Goal: Communication & Community: Answer question/provide support

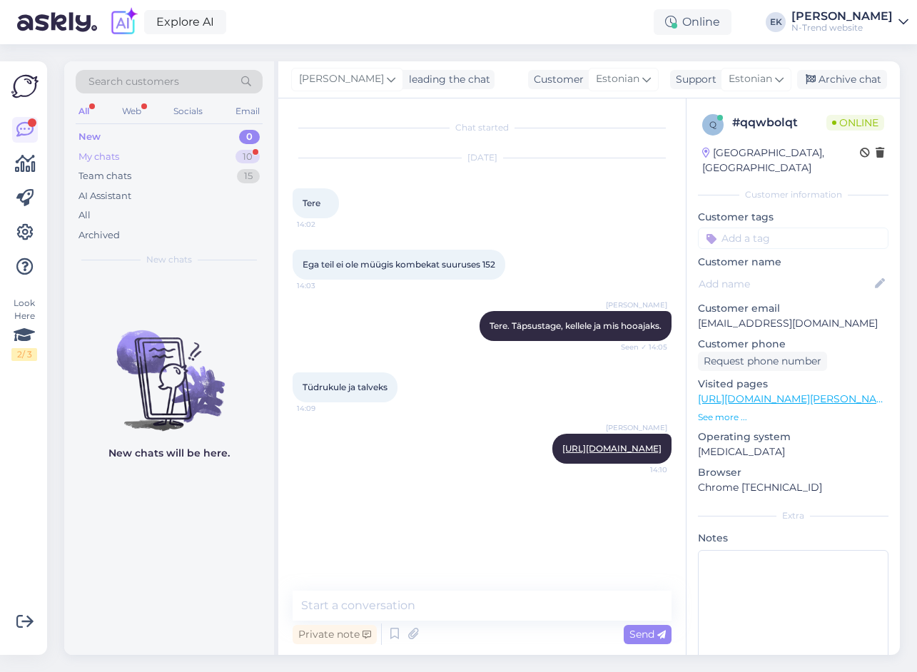
click at [110, 156] on div "My chats" at bounding box center [99, 157] width 41 height 14
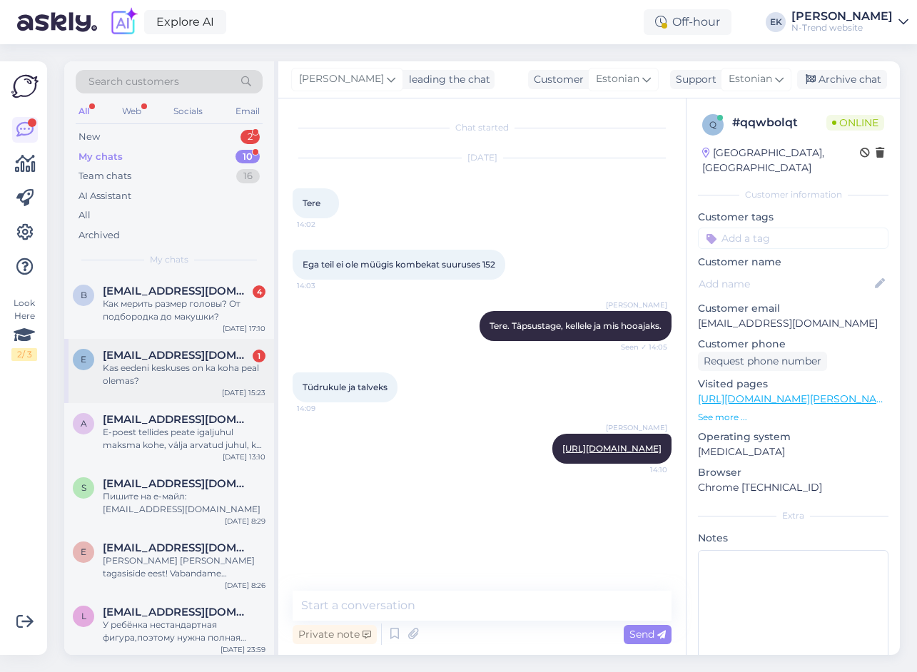
click at [157, 357] on span "[EMAIL_ADDRESS][DOMAIN_NAME]" at bounding box center [177, 355] width 148 height 13
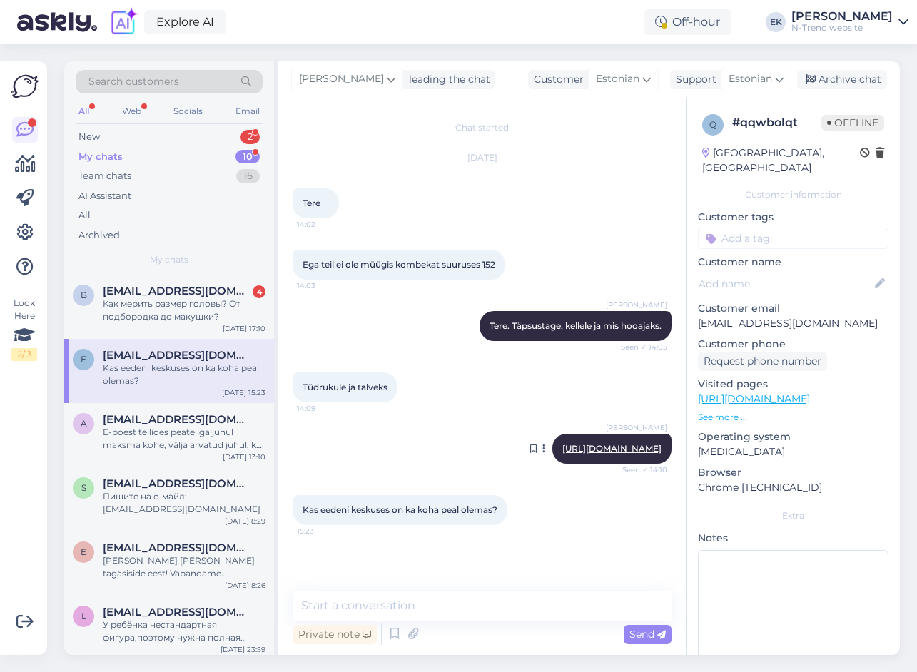
click at [562, 447] on link "[URL][DOMAIN_NAME]" at bounding box center [611, 448] width 99 height 11
click at [400, 603] on textarea at bounding box center [482, 606] width 379 height 30
paste textarea "[URL][DOMAIN_NAME][PERSON_NAME]"
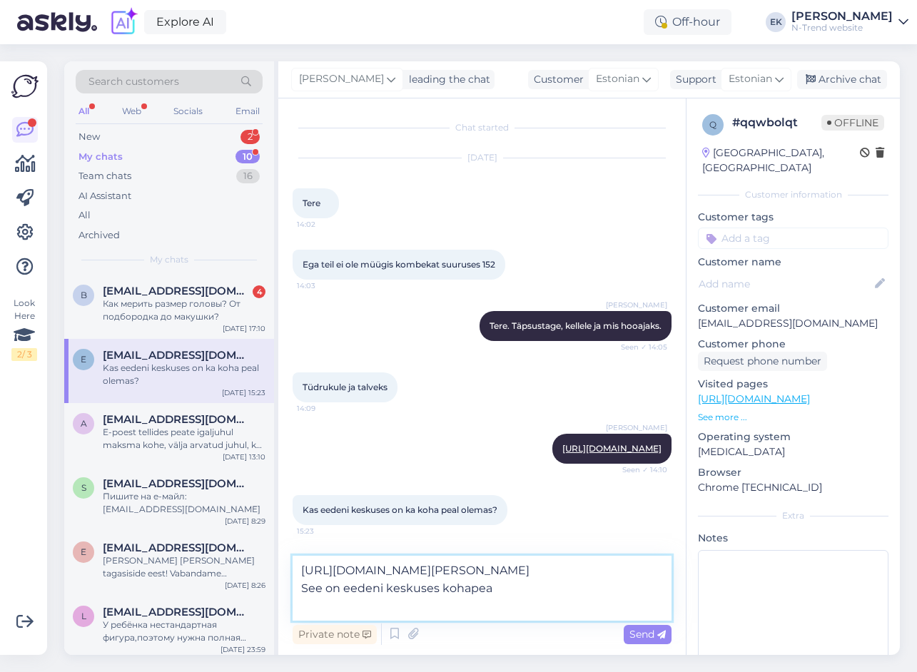
type textarea "[URL][DOMAIN_NAME][PERSON_NAME] See on eedeni keskuses kohapeal"
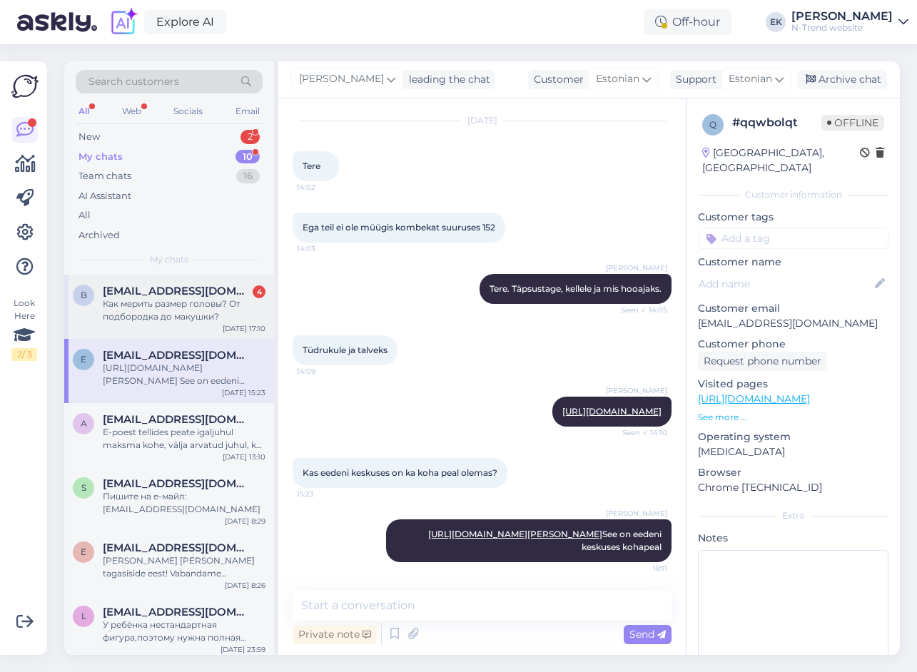
click at [184, 311] on div "Как мерить размер головы? От подбородка до макушки?" at bounding box center [184, 311] width 163 height 26
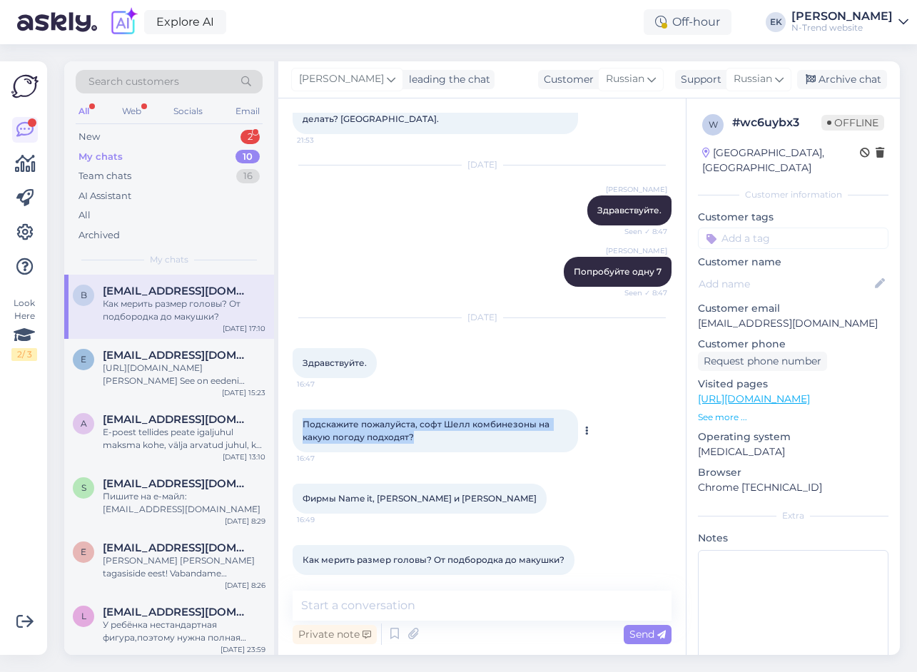
drag, startPoint x: 303, startPoint y: 410, endPoint x: 416, endPoint y: 424, distance: 113.6
click at [416, 424] on div "Подскажите пожалуйста, софт Шелл комбинезоны на какую погоду подходят? 16:47" at bounding box center [435, 431] width 285 height 43
copy span "Подскажите пожалуйста, софт Шелл комбинезоны на какую погоду подходят?"
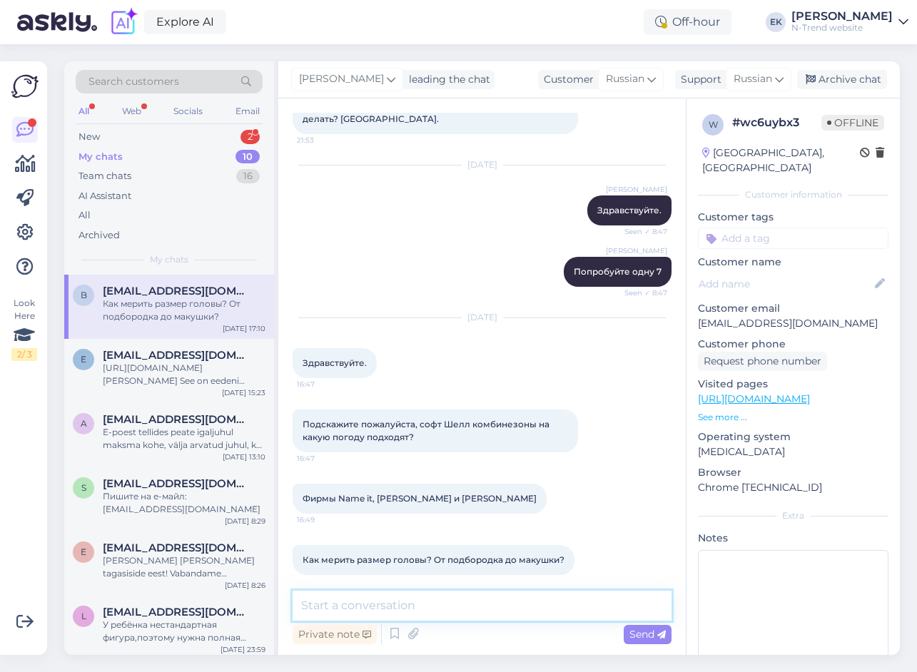
click at [360, 605] on textarea at bounding box center [482, 606] width 379 height 30
paste textarea "комфортно носить при температуре от +5°C до +15°C, в зависимости от поддевки и …"
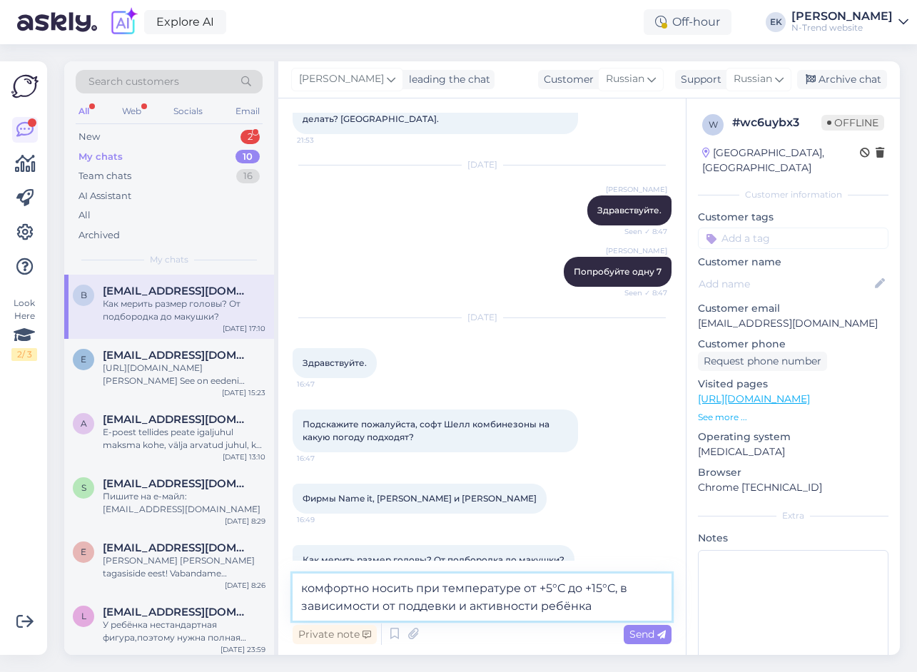
click at [599, 606] on textarea "комфортно носить при температуре от +5°C до +15°C, в зависимости от поддевки и …" at bounding box center [482, 597] width 379 height 47
paste textarea "хорошо защищают от ветра и дождя"
type textarea "комфортно носить при температуре от +5°C до +15°C, в зависимости от поддевки и …"
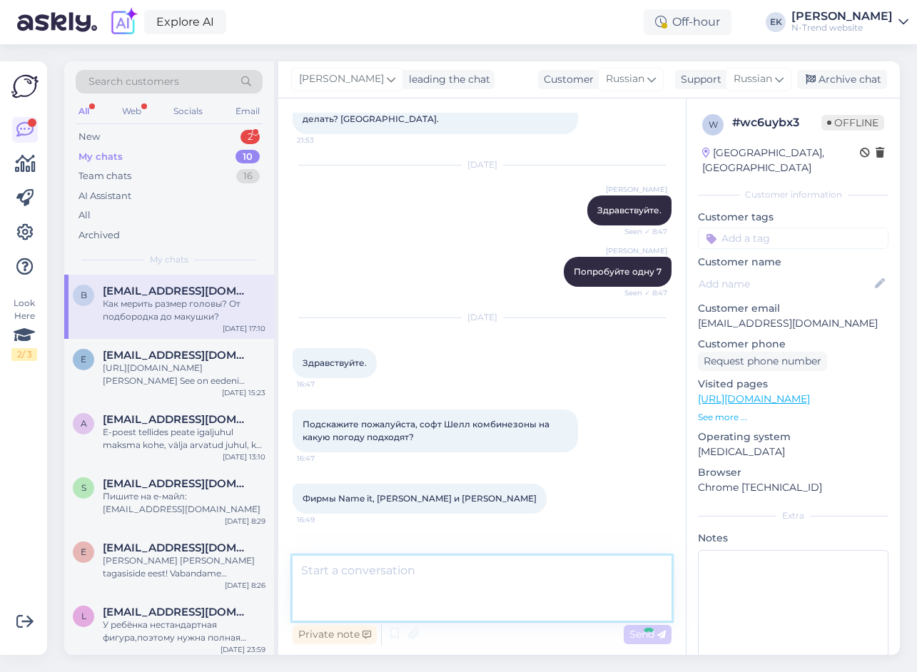
scroll to position [271, 0]
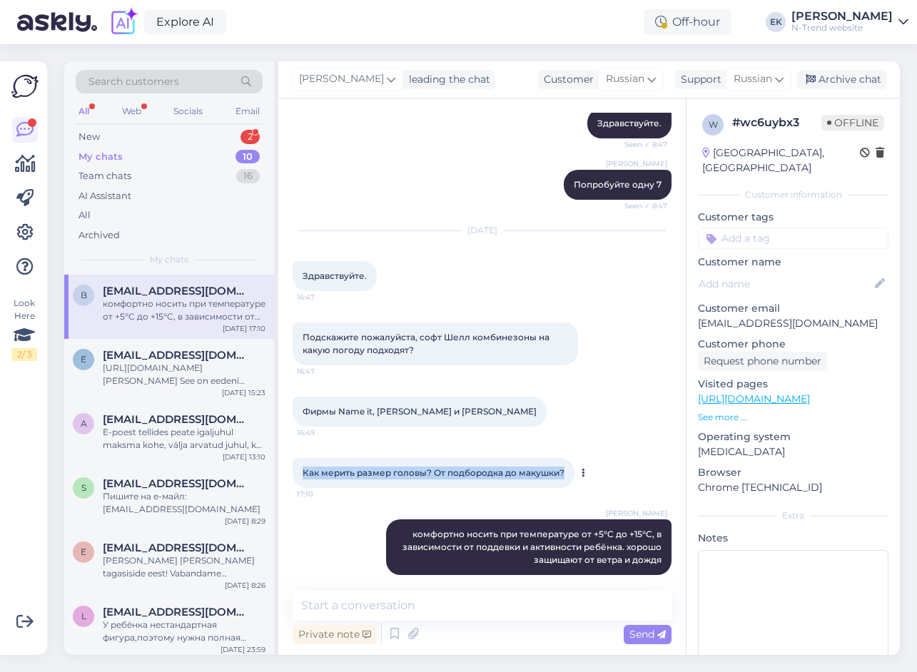
drag, startPoint x: 303, startPoint y: 458, endPoint x: 565, endPoint y: 464, distance: 262.0
click at [565, 464] on div "Как мерить размер головы? От подбородка до макушки? 17:10" at bounding box center [434, 473] width 282 height 30
copy span "Как мерить размер головы? От подбородка до макушки?"
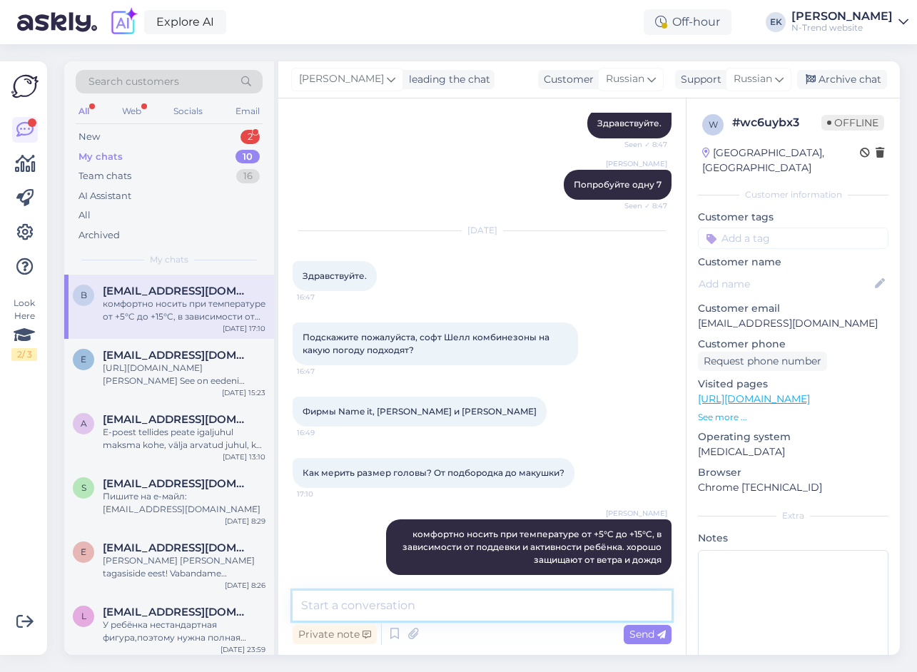
click at [354, 612] on textarea at bounding box center [482, 606] width 379 height 30
paste textarea "Нет, размер головы измеряется не от подбородка до макушки, а по окружности голо…"
type textarea "Нет, размер головы измеряется не от подбородка до макушки, а по окружности голо…"
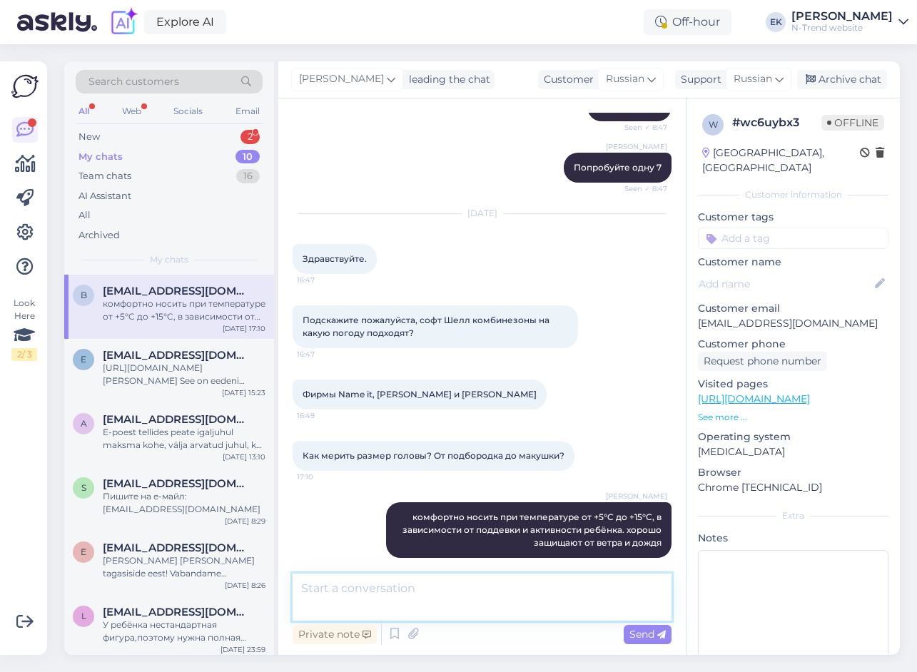
scroll to position [345, 0]
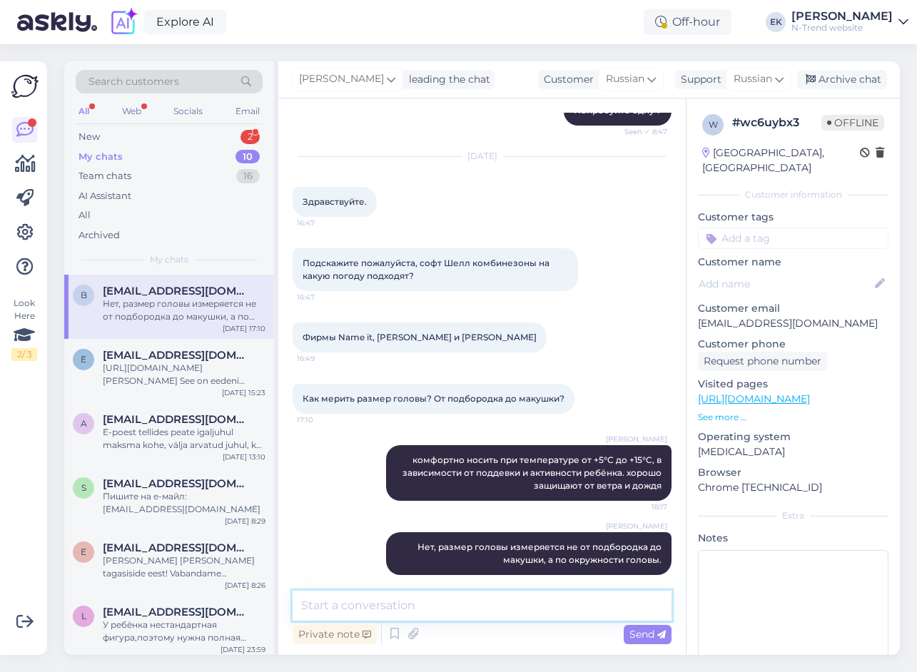
click at [352, 609] on textarea at bounding box center [482, 606] width 379 height 30
paste textarea "Оберните ленту по линии чуть выше [GEOGRAPHIC_DATA] и через наиболее выступающу…"
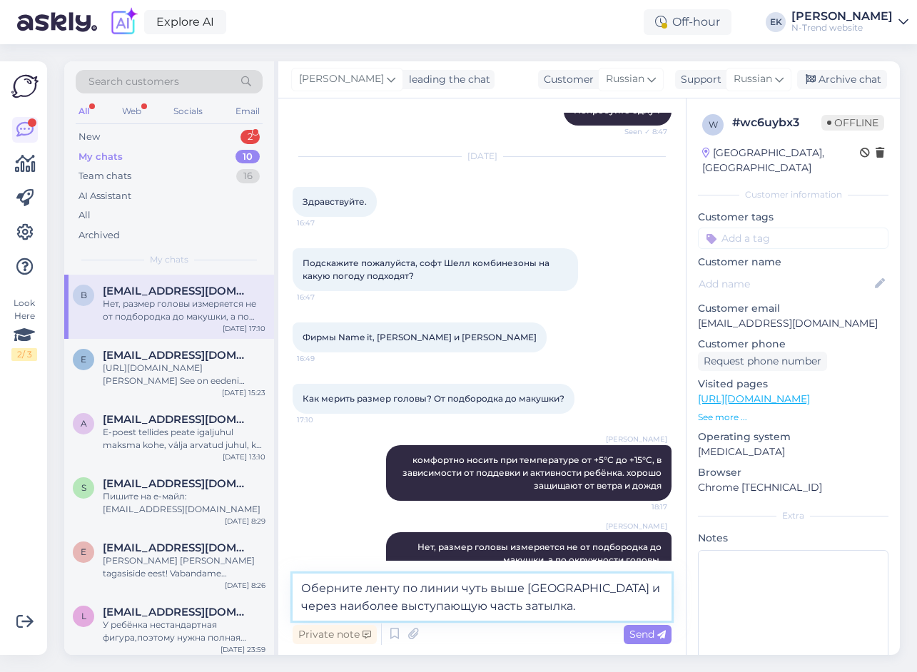
scroll to position [363, 0]
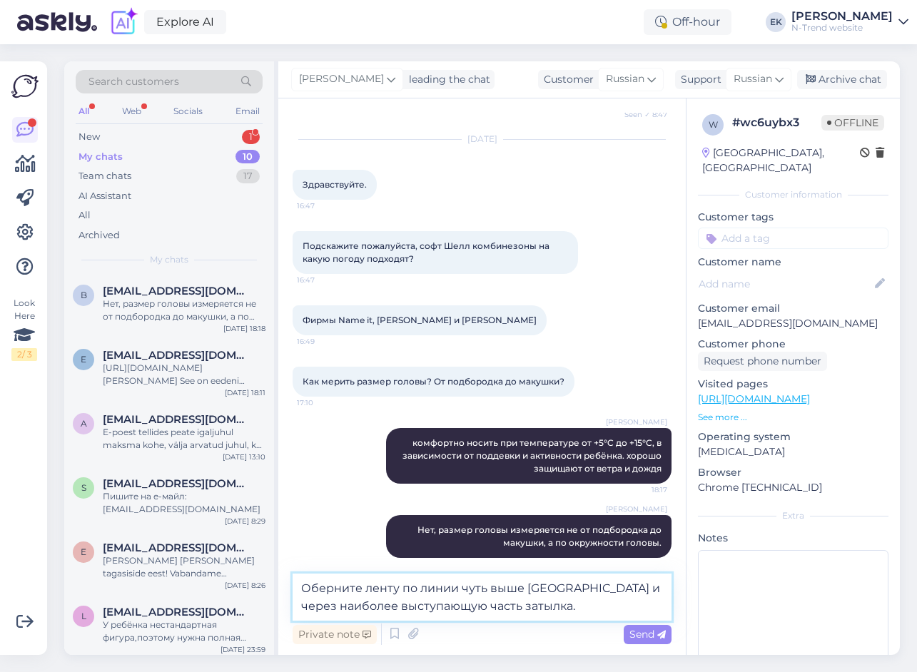
click at [555, 602] on textarea "Оберните ленту по линии чуть выше [GEOGRAPHIC_DATA] и через наиболее выступающу…" at bounding box center [482, 597] width 379 height 47
paste textarea "Лента должна быть плотно прилегающей, но не перетянутой."
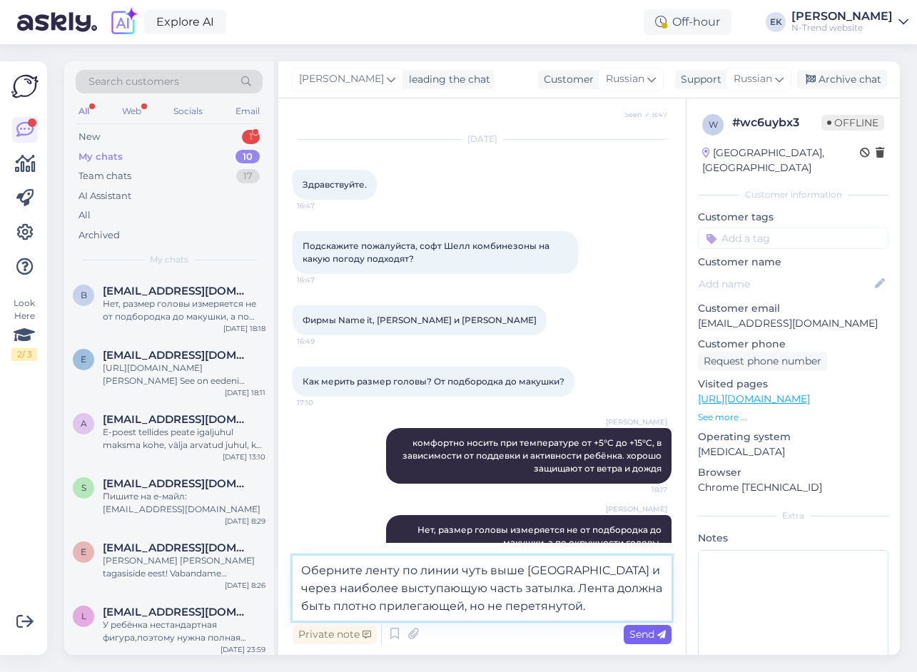
type textarea "Оберните ленту по линии чуть выше [GEOGRAPHIC_DATA] и через наиболее выступающу…"
click at [649, 636] on span "Send" at bounding box center [647, 634] width 36 height 13
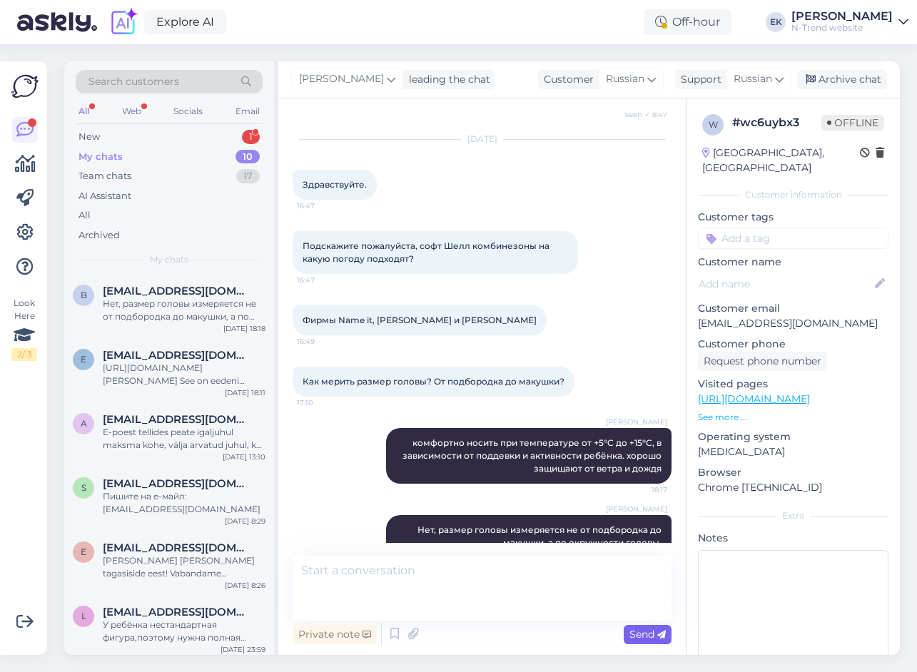
scroll to position [432, 0]
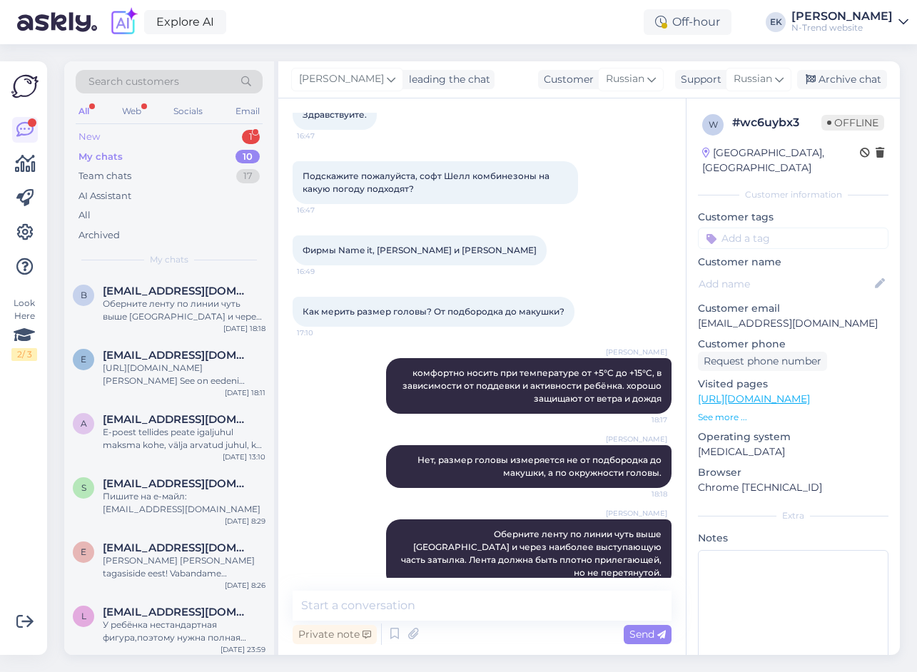
click at [93, 136] on div "New" at bounding box center [89, 137] width 21 height 14
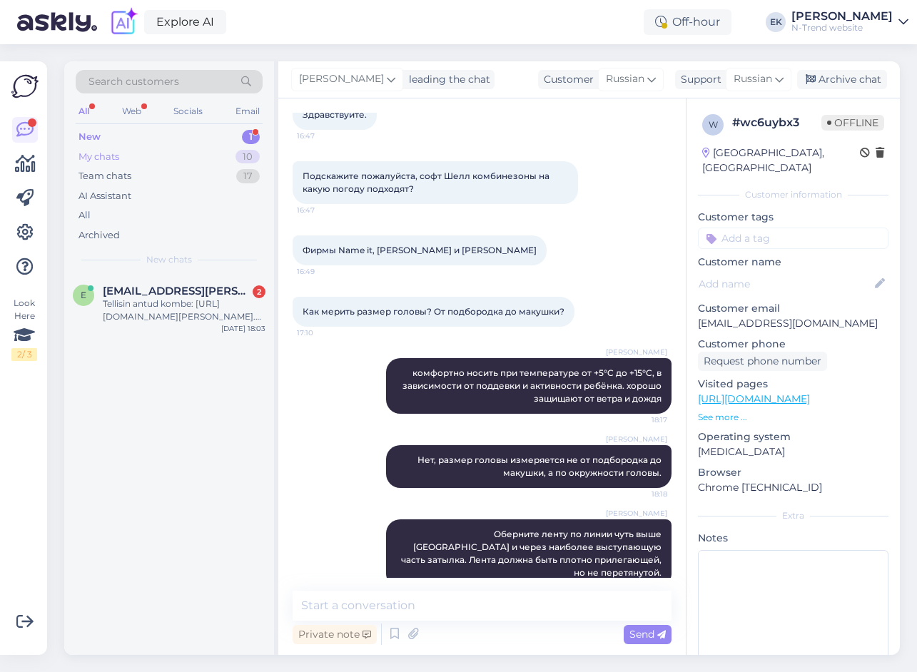
click at [97, 153] on div "My chats" at bounding box center [99, 157] width 41 height 14
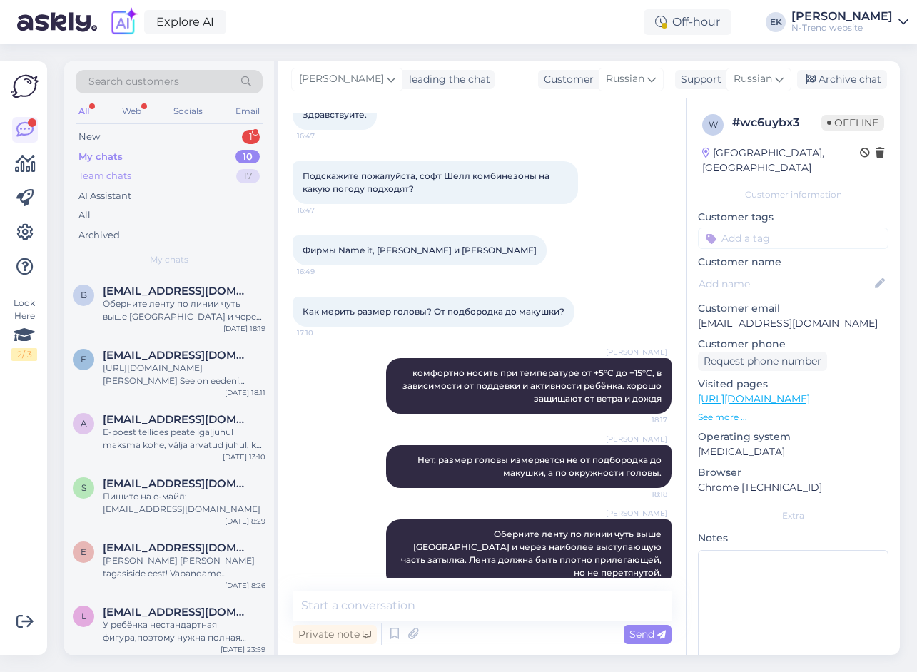
click at [101, 178] on div "Team chats" at bounding box center [105, 176] width 53 height 14
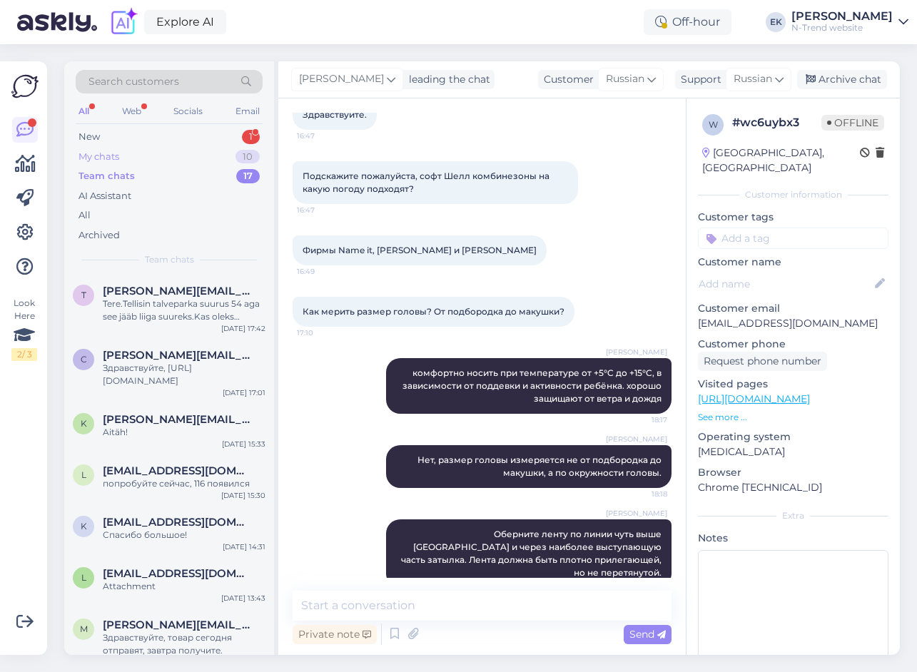
click at [92, 158] on div "My chats" at bounding box center [99, 157] width 41 height 14
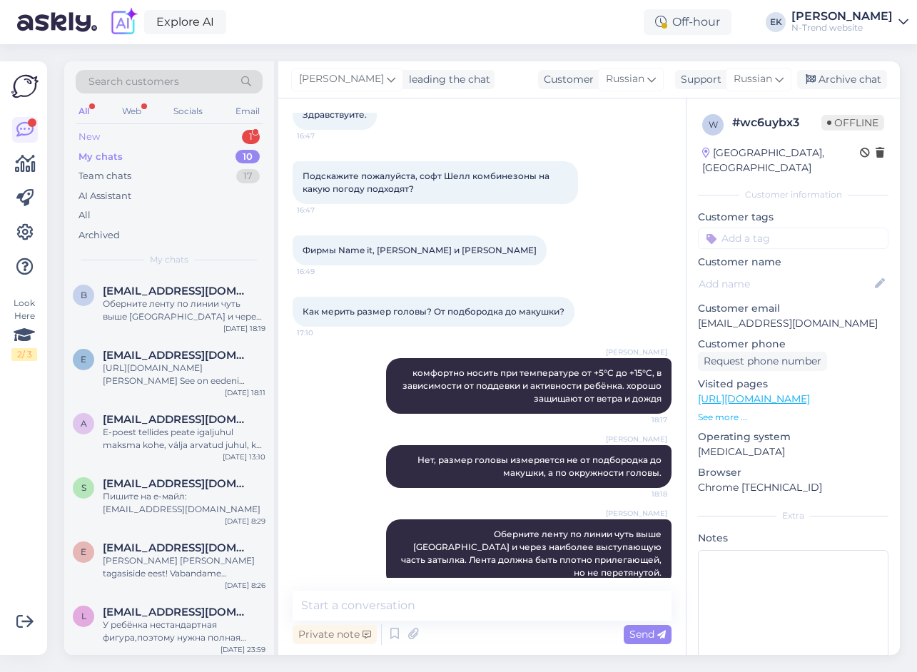
click at [97, 135] on div "New" at bounding box center [89, 137] width 21 height 14
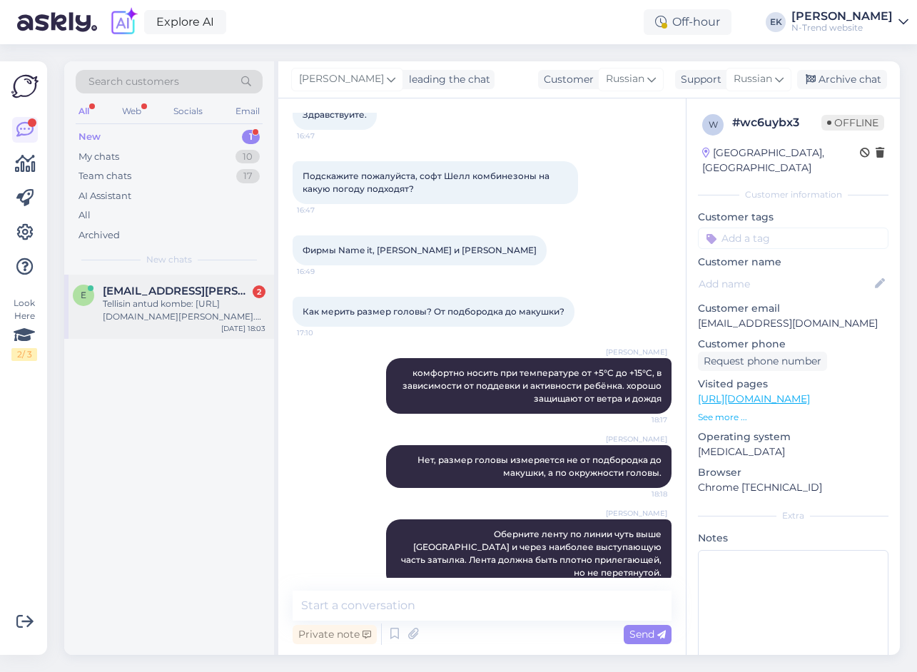
click at [158, 305] on div "Tellisin antud kombe: [URL][DOMAIN_NAME][PERSON_NAME]. Kirjelduses öeldud, et "…" at bounding box center [184, 311] width 163 height 26
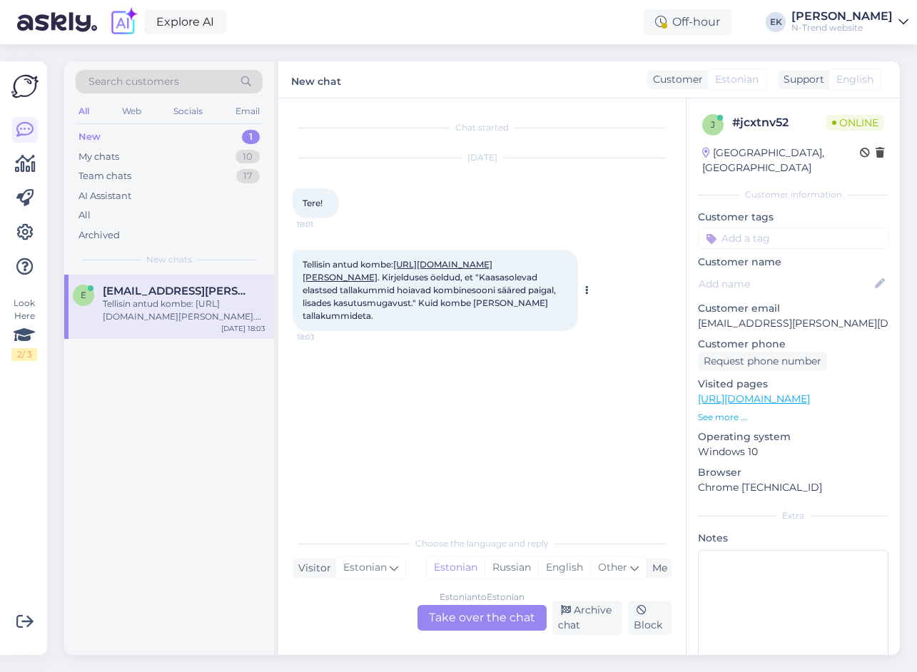
click at [431, 275] on link "[URL][DOMAIN_NAME][PERSON_NAME]" at bounding box center [398, 271] width 190 height 24
click at [462, 619] on div "Estonian to Estonian Take over the chat" at bounding box center [481, 618] width 129 height 26
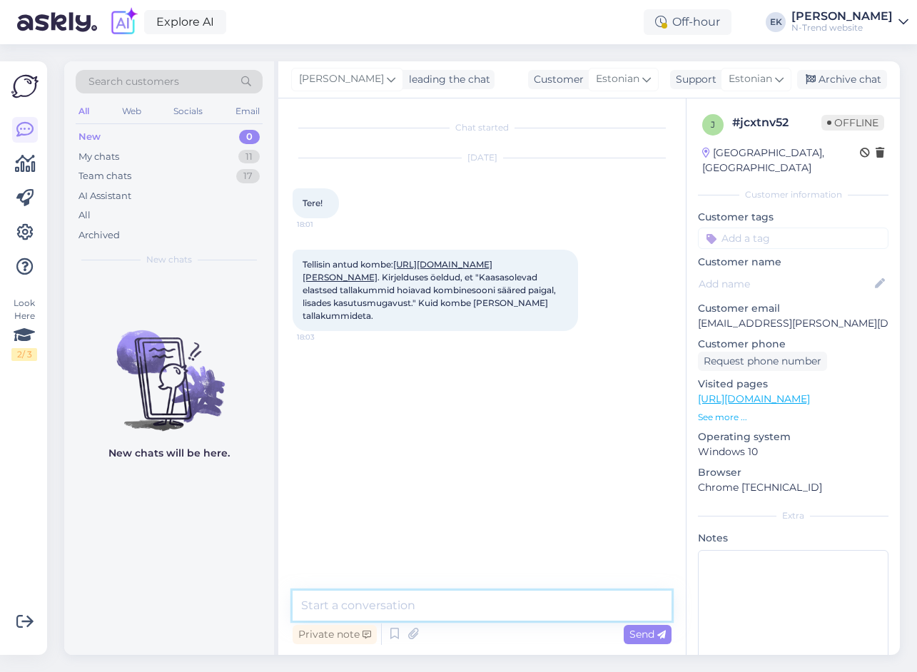
click at [440, 612] on textarea at bounding box center [482, 606] width 379 height 30
type textarea "Tere."
paste textarea "[URL][DOMAIN_NAME][PERSON_NAME]"
type textarea "[URL][DOMAIN_NAME][PERSON_NAME]"
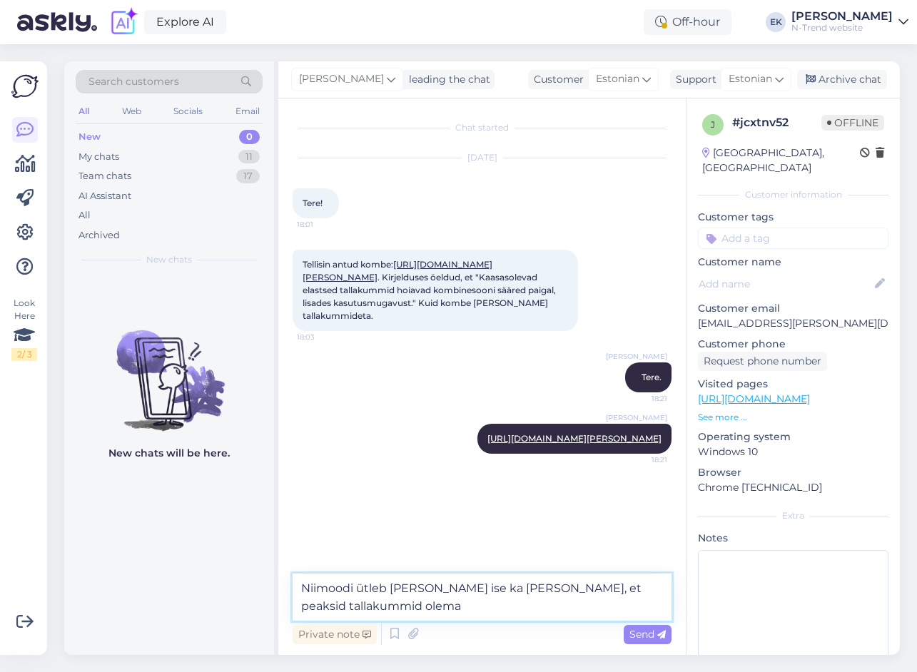
type textarea "Niimoodi ütleb [PERSON_NAME] ise ka [PERSON_NAME], et peaksid tallakummid olema."
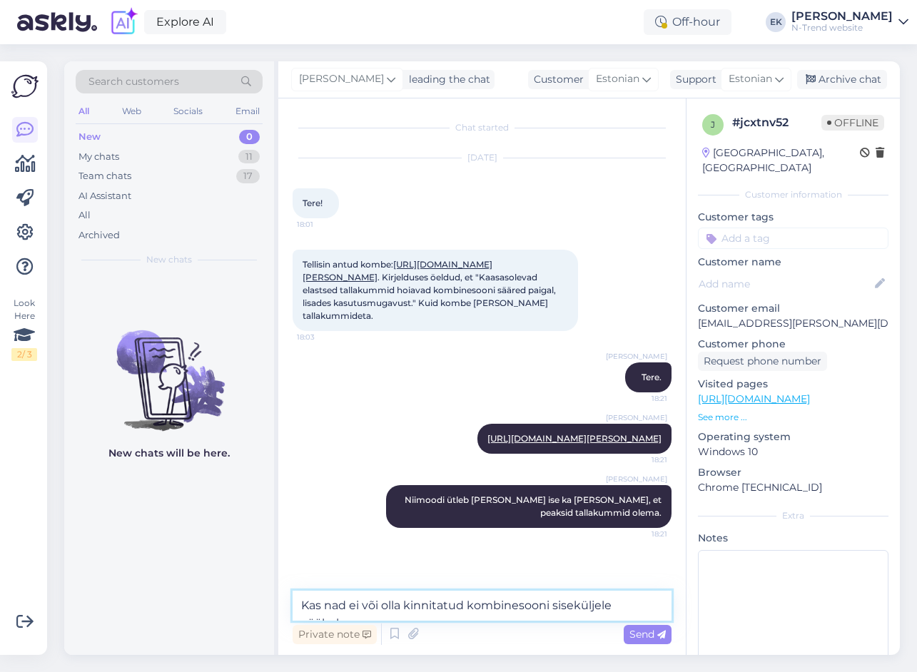
scroll to position [47, 0]
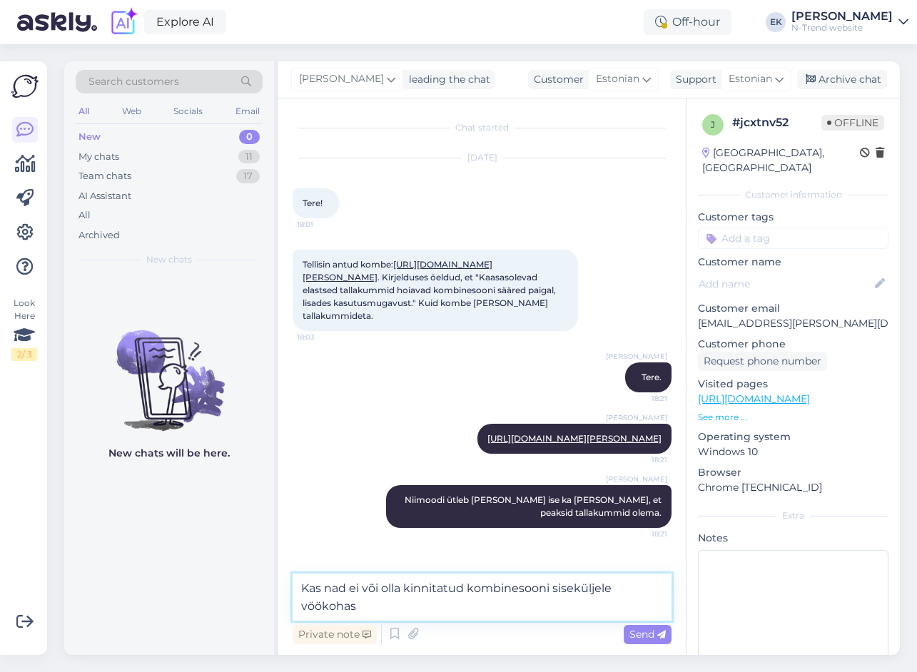
type textarea "Kas nad ei või olla kinnitatud kombinesooni siseküljele vöökohas?"
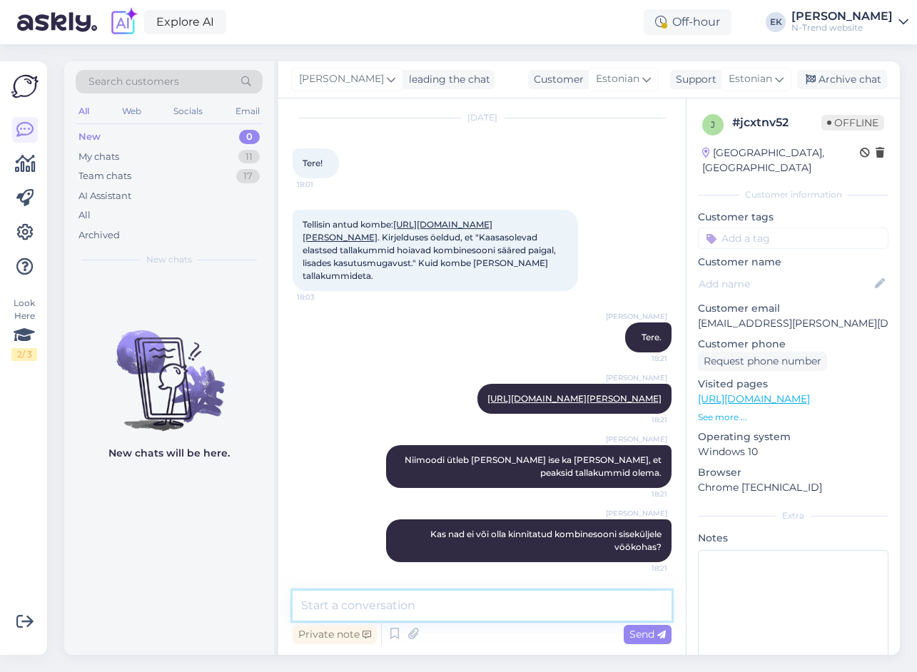
scroll to position [104, 0]
click at [91, 152] on div "My chats" at bounding box center [99, 157] width 41 height 14
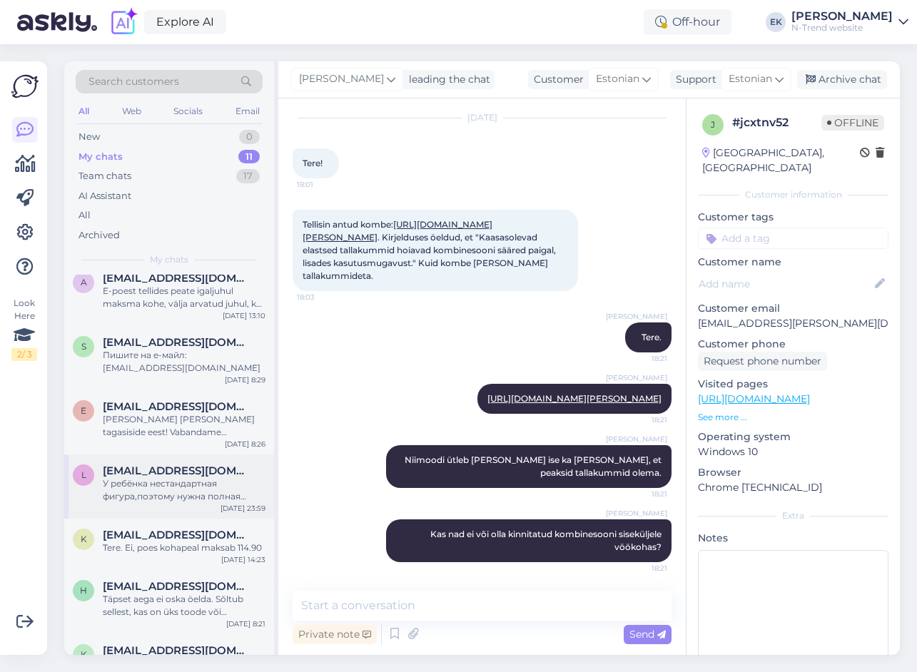
scroll to position [313, 0]
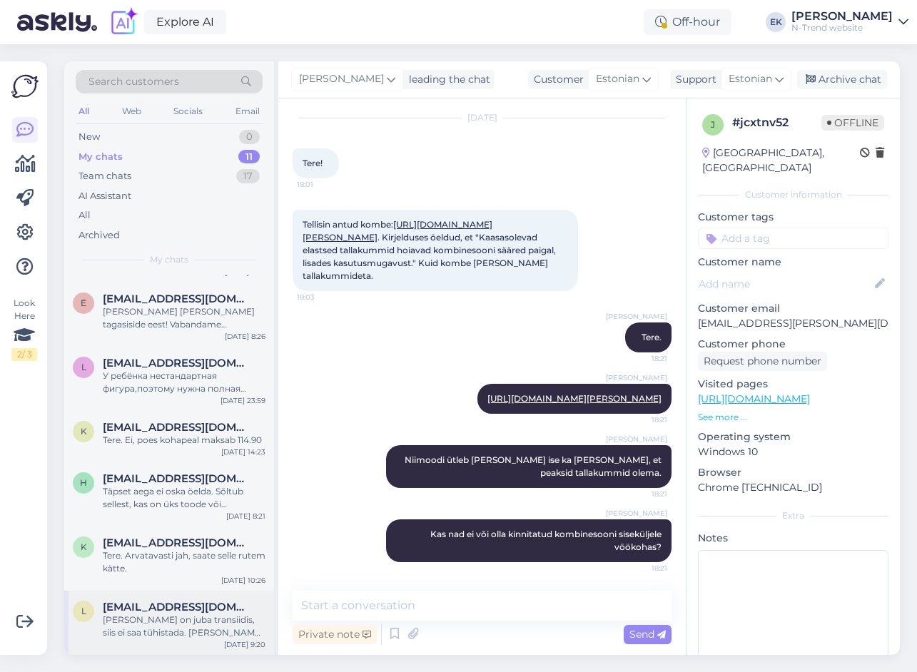
click at [178, 627] on div "[PERSON_NAME] on juba transiidis, siis ei saa tühistada. [PERSON_NAME] välja po…" at bounding box center [184, 627] width 163 height 26
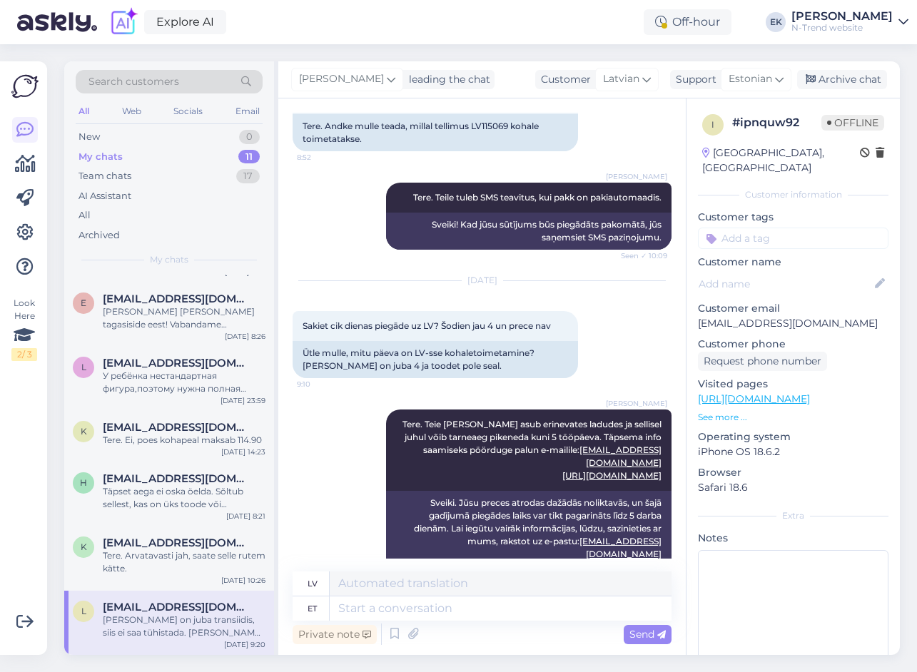
scroll to position [737, 0]
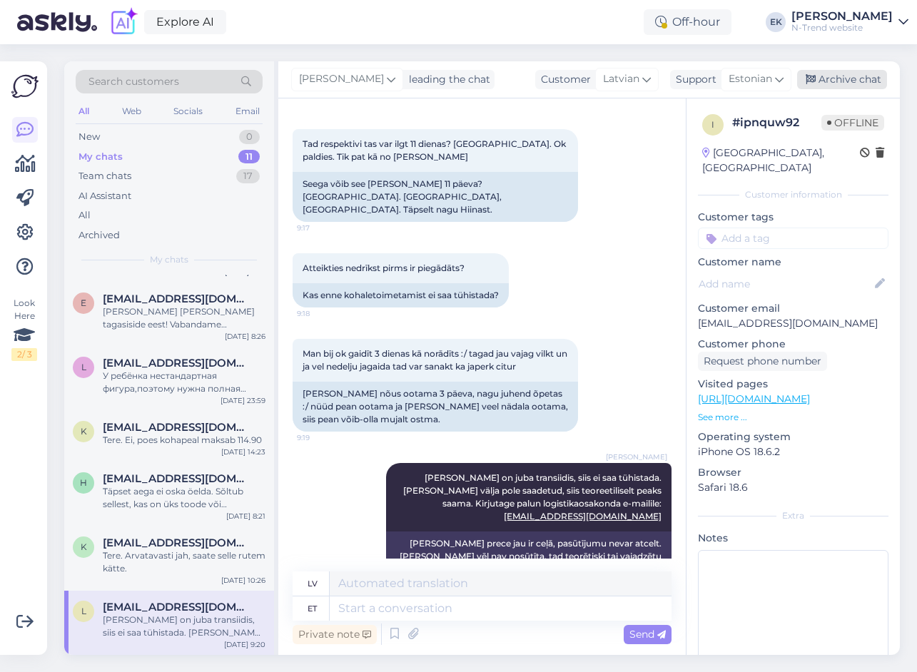
click at [831, 75] on div "Archive chat" at bounding box center [842, 79] width 90 height 19
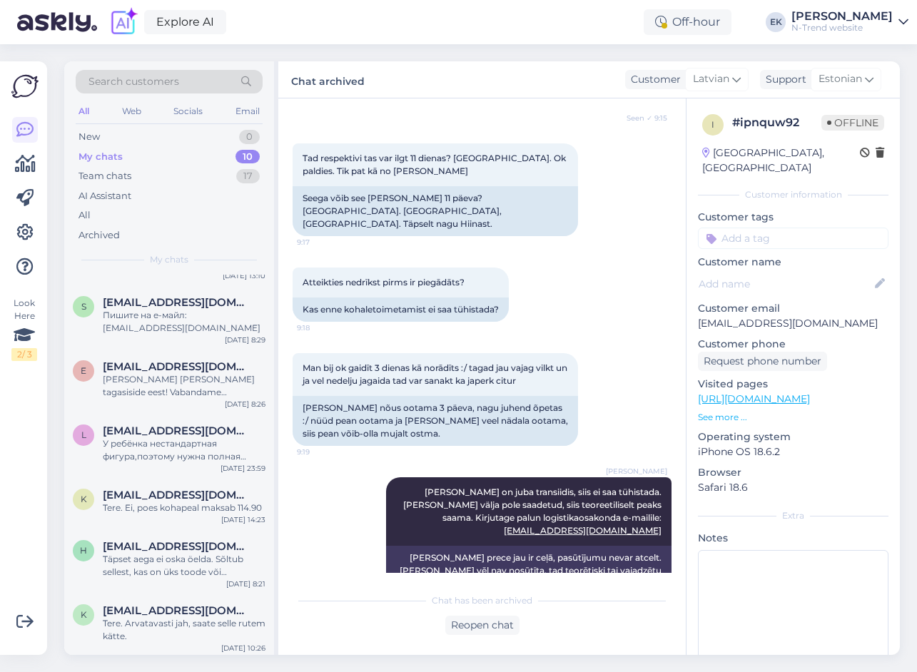
scroll to position [249, 0]
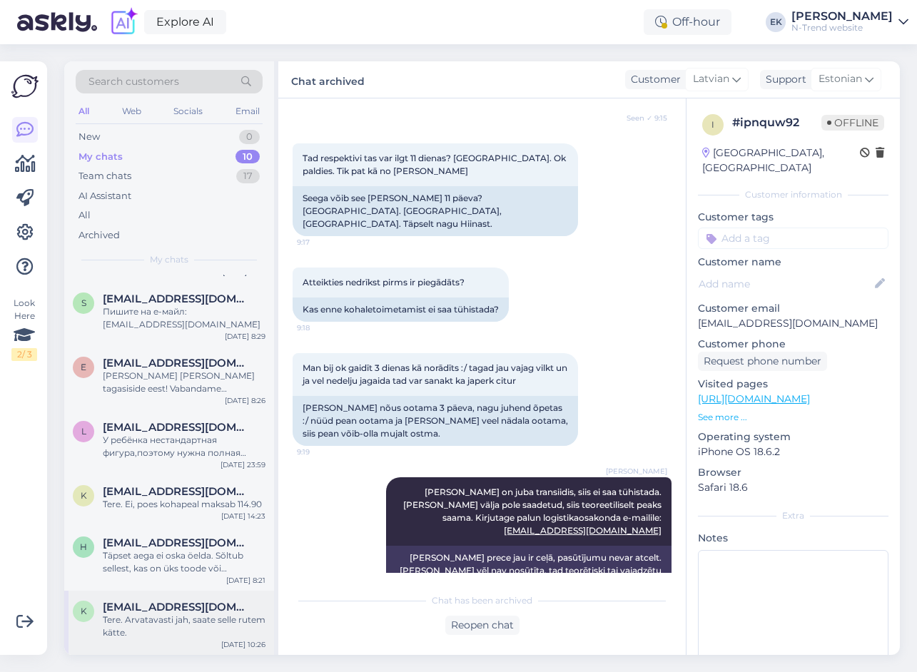
click at [195, 628] on div "Tere. Arvatavasti jah, saate selle rutem kätte." at bounding box center [184, 627] width 163 height 26
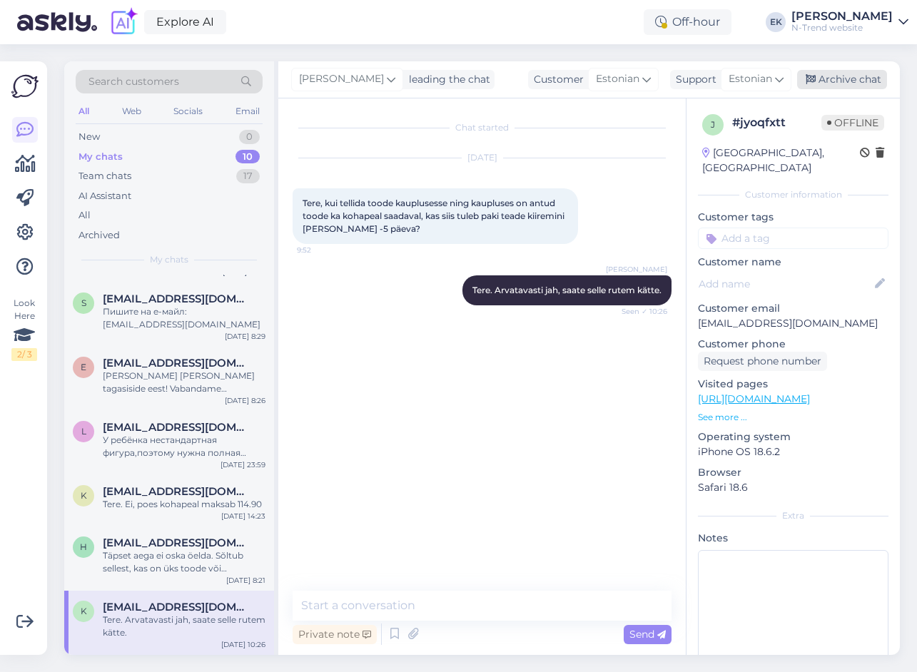
click at [833, 75] on div "Archive chat" at bounding box center [842, 79] width 90 height 19
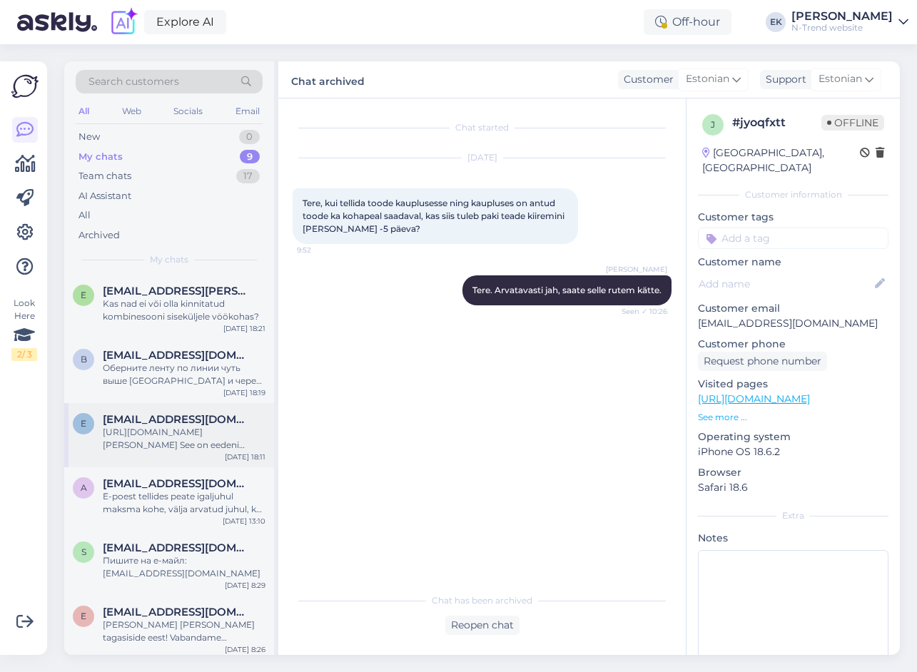
scroll to position [185, 0]
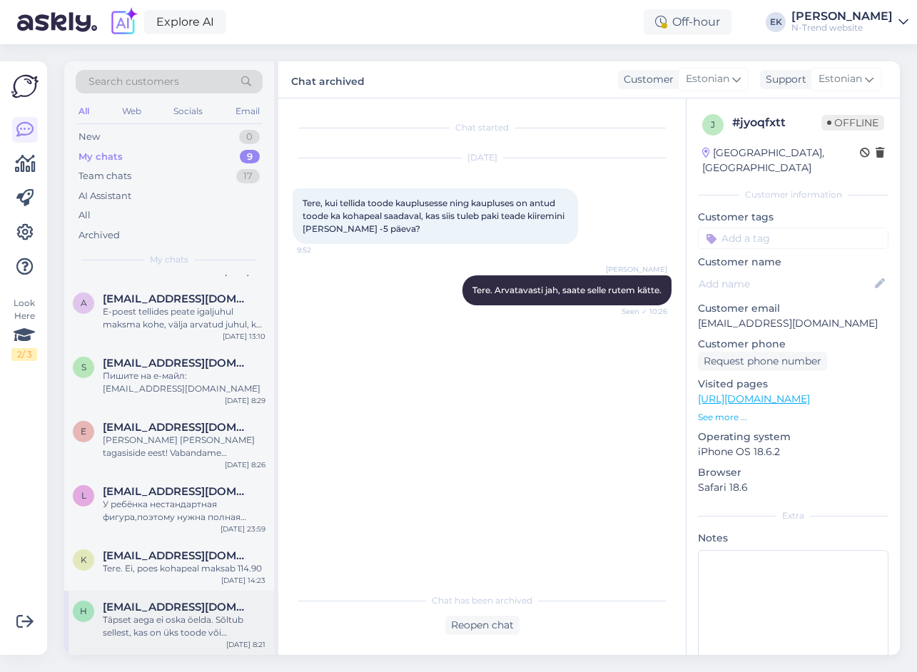
click at [178, 627] on div "Täpset aega ei oska öelda. Sõltub sellest, kas on üks toode või [PERSON_NAME] k…" at bounding box center [184, 627] width 163 height 26
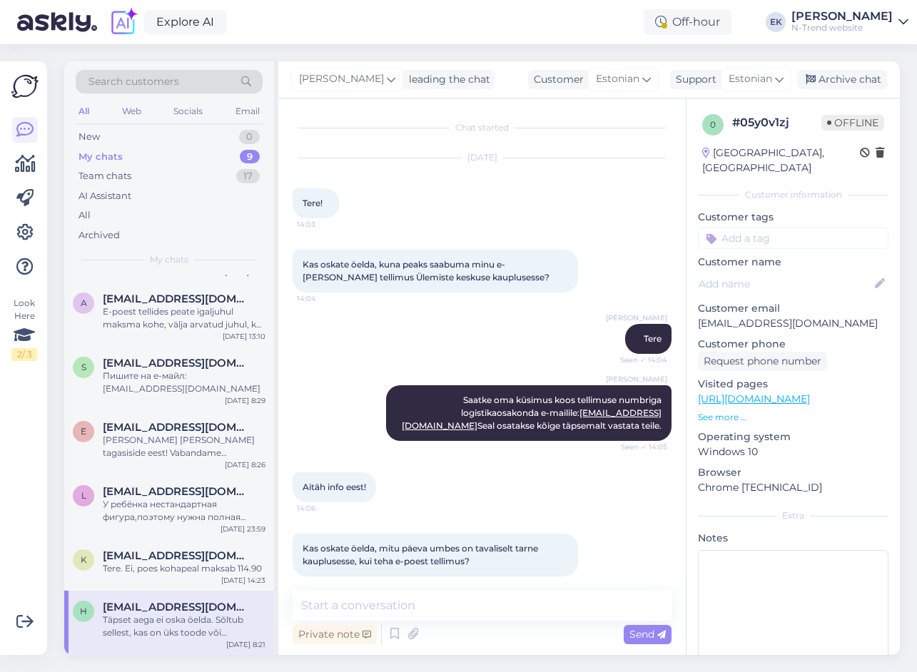
scroll to position [183, 0]
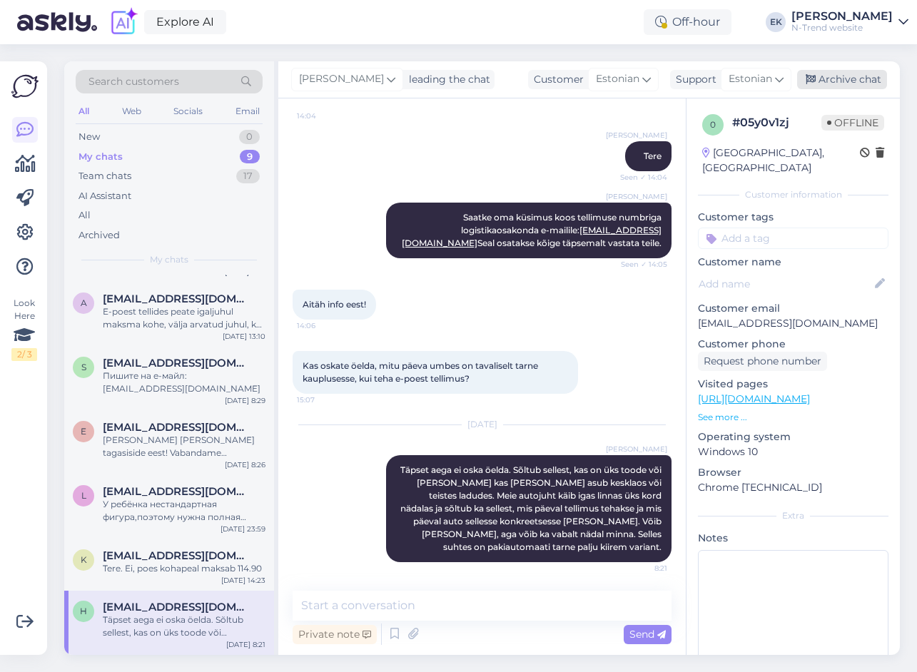
click at [856, 71] on div "Archive chat" at bounding box center [842, 79] width 90 height 19
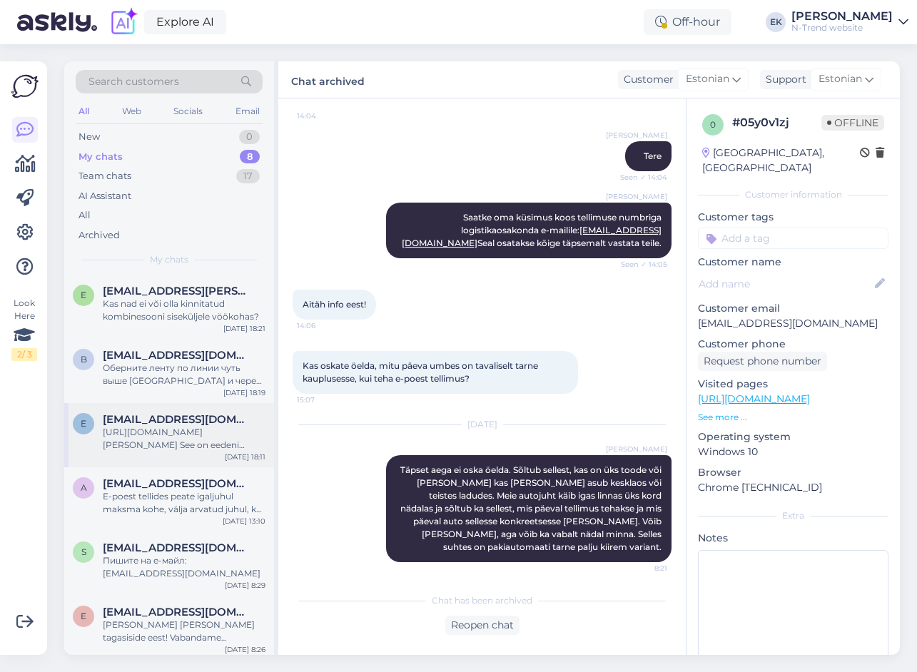
scroll to position [121, 0]
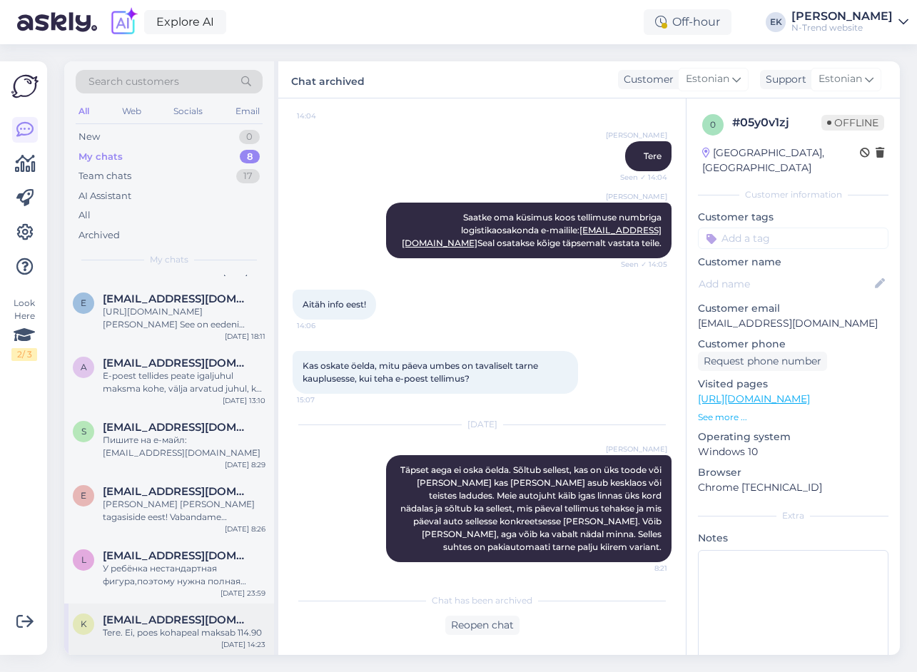
click at [148, 630] on div "Tere. Ei, poes kohapeal maksab 114.90" at bounding box center [184, 633] width 163 height 13
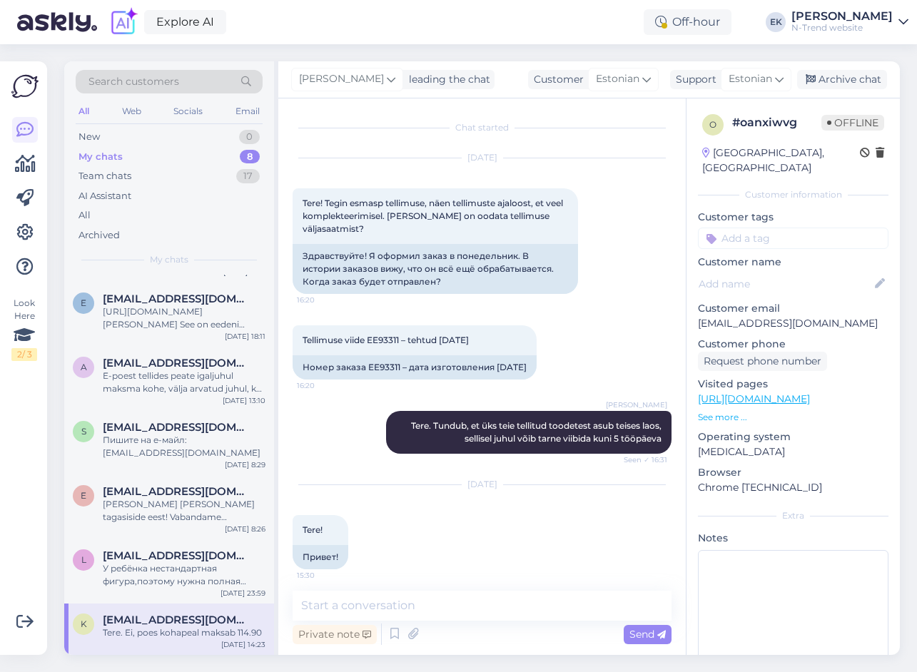
scroll to position [1236, 0]
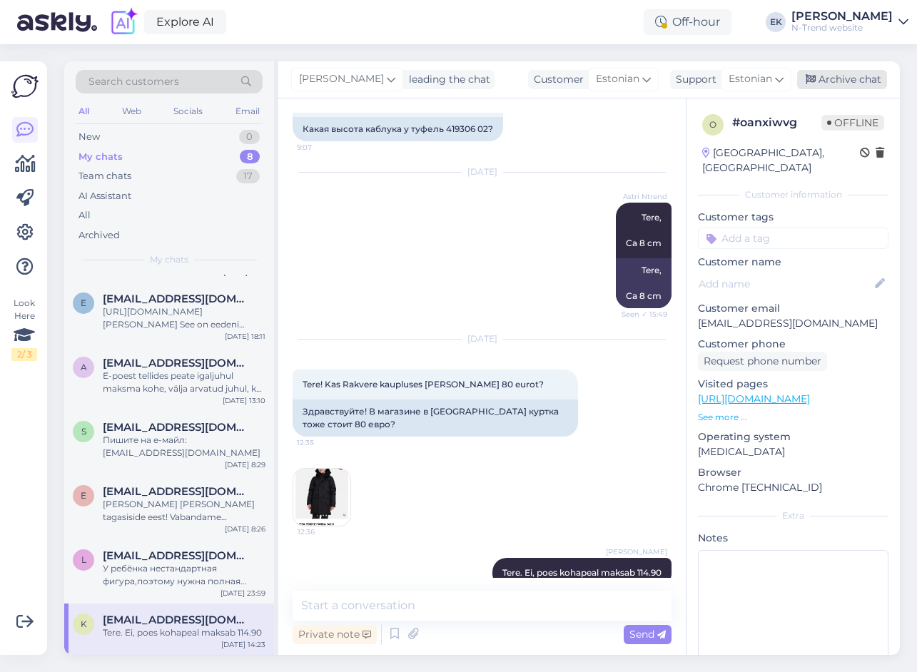
click at [824, 77] on div "Archive chat" at bounding box center [842, 79] width 90 height 19
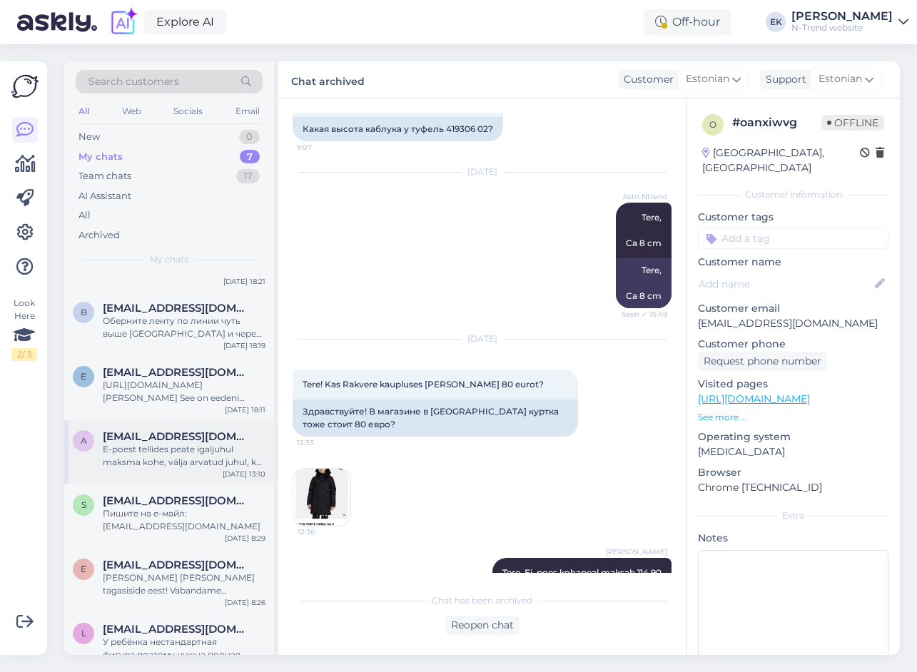
scroll to position [69, 0]
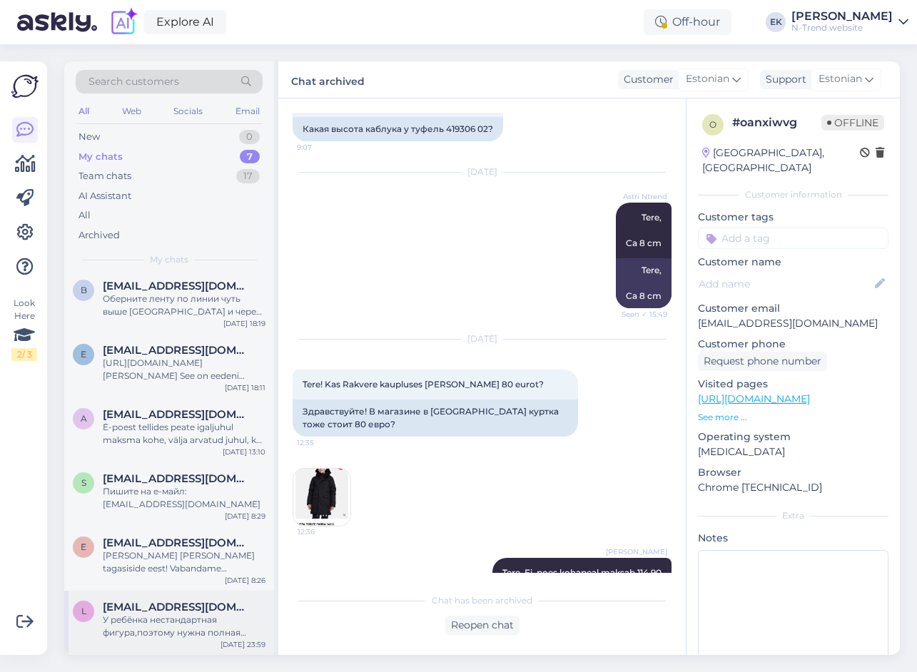
click at [168, 625] on div "У ребёнка нестандартная фигура,поэтому нужна полная информация,длина,ширина,пле…" at bounding box center [184, 627] width 163 height 26
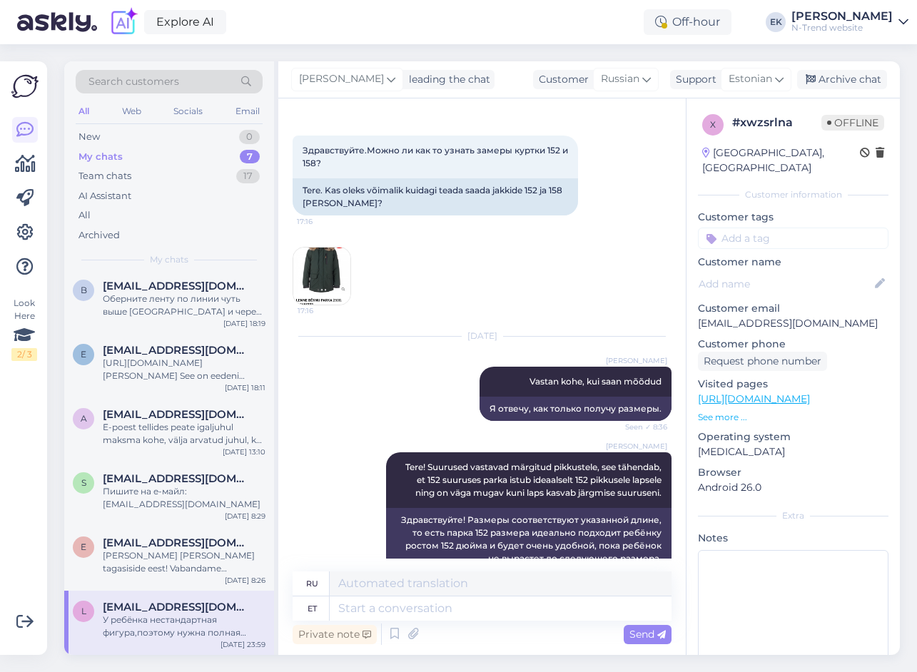
scroll to position [49, 0]
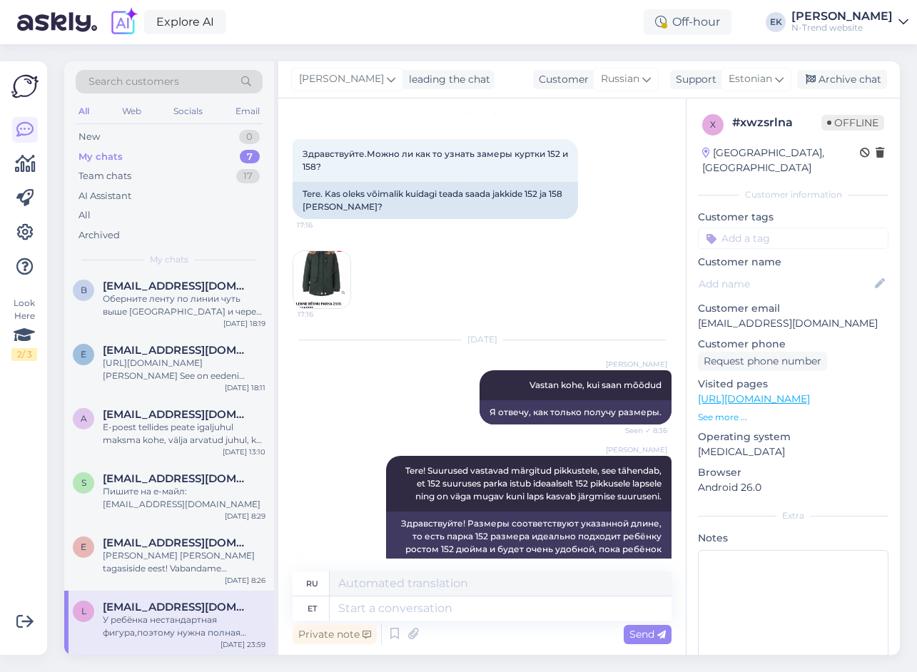
click at [322, 270] on img at bounding box center [321, 279] width 57 height 57
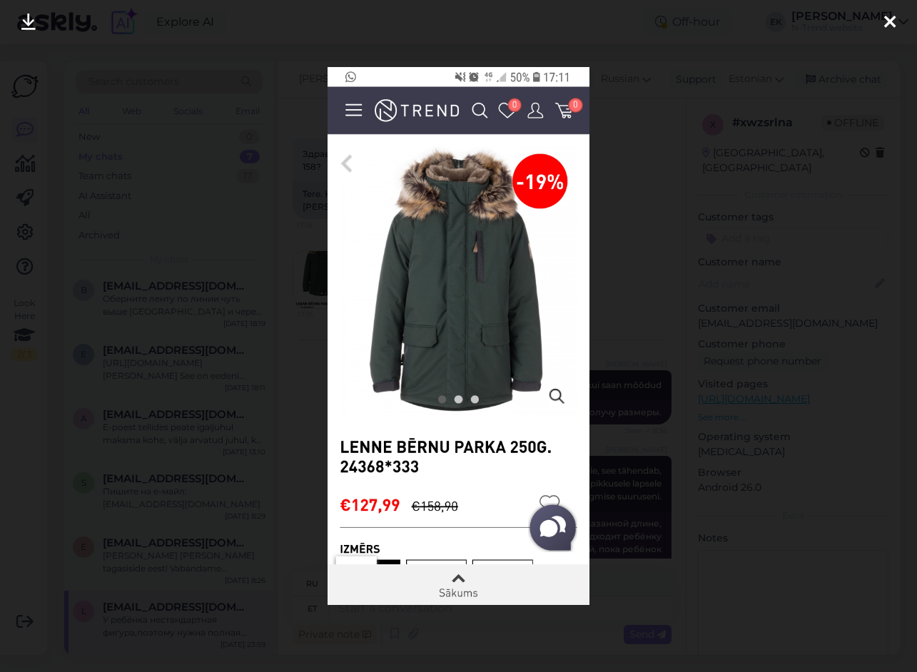
click at [889, 17] on icon at bounding box center [889, 23] width 11 height 19
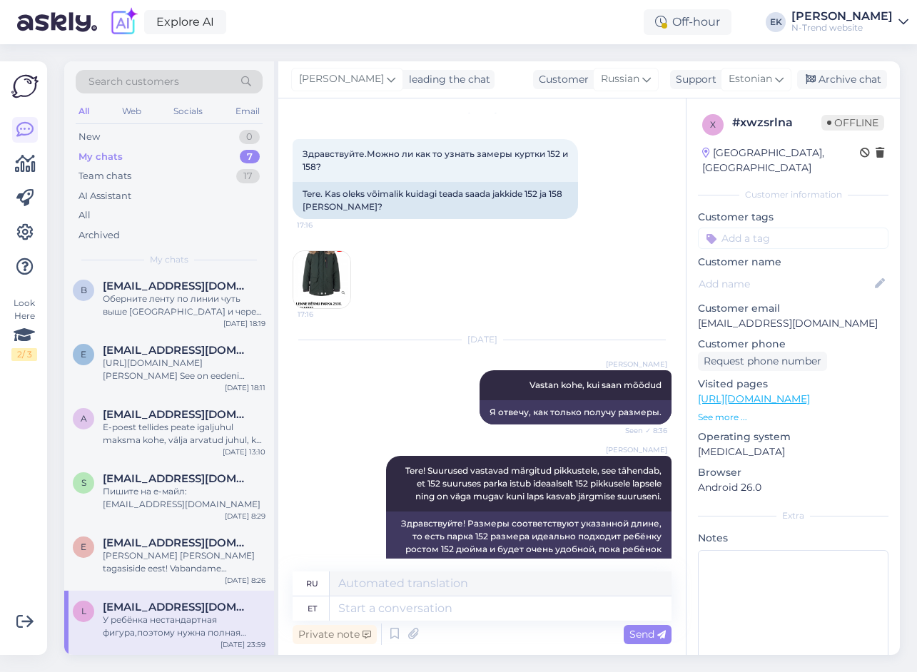
click at [321, 288] on img at bounding box center [321, 279] width 57 height 57
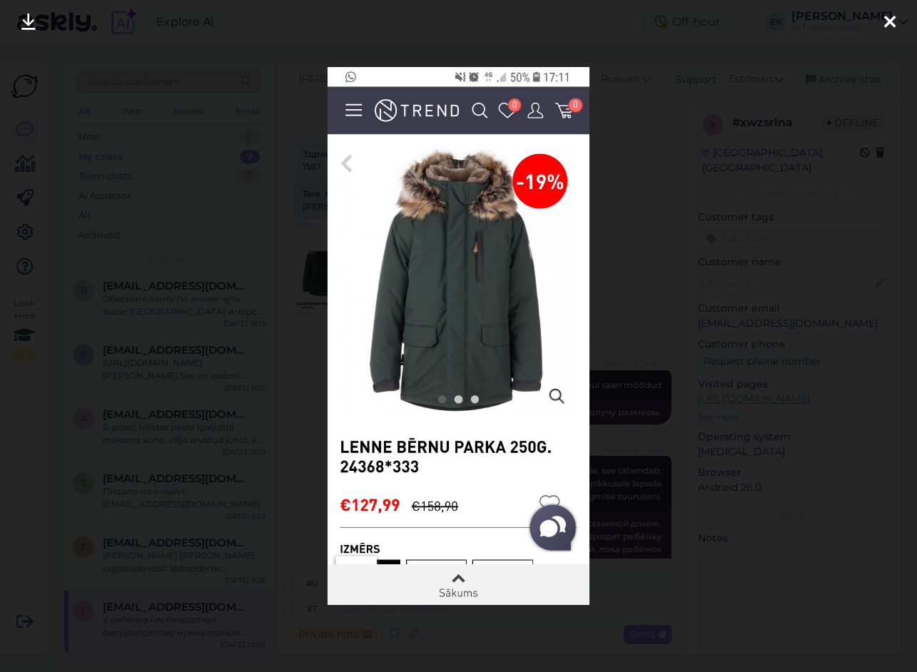
click at [889, 24] on icon at bounding box center [889, 23] width 11 height 19
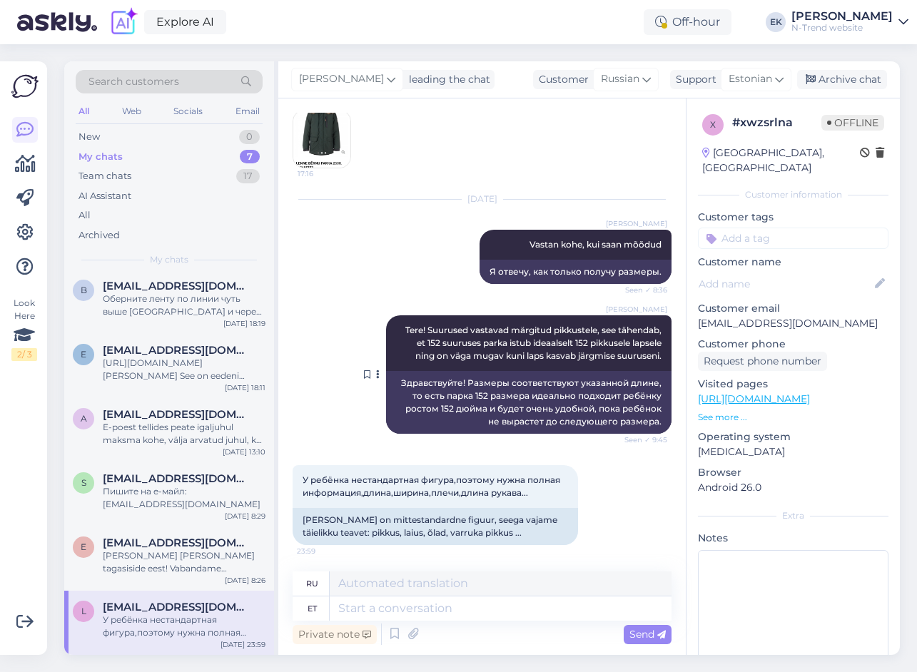
scroll to position [192, 0]
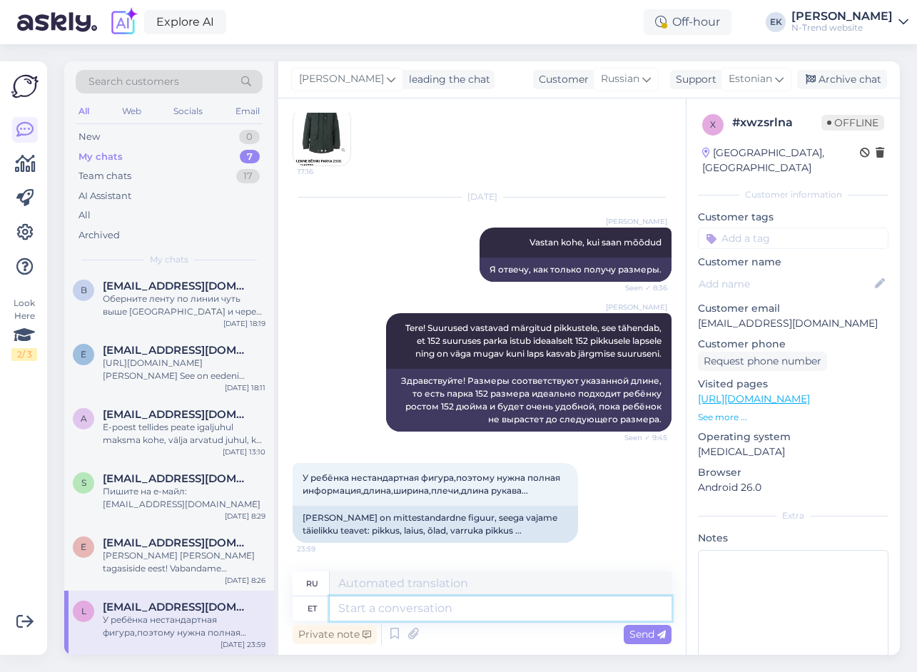
click at [375, 613] on textarea at bounding box center [501, 609] width 342 height 24
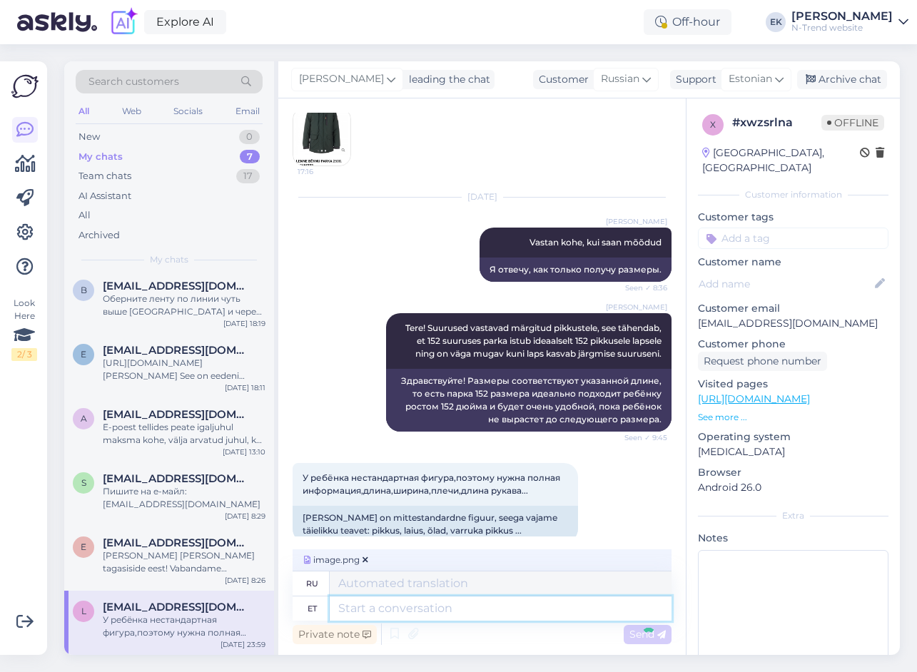
scroll to position [56, 0]
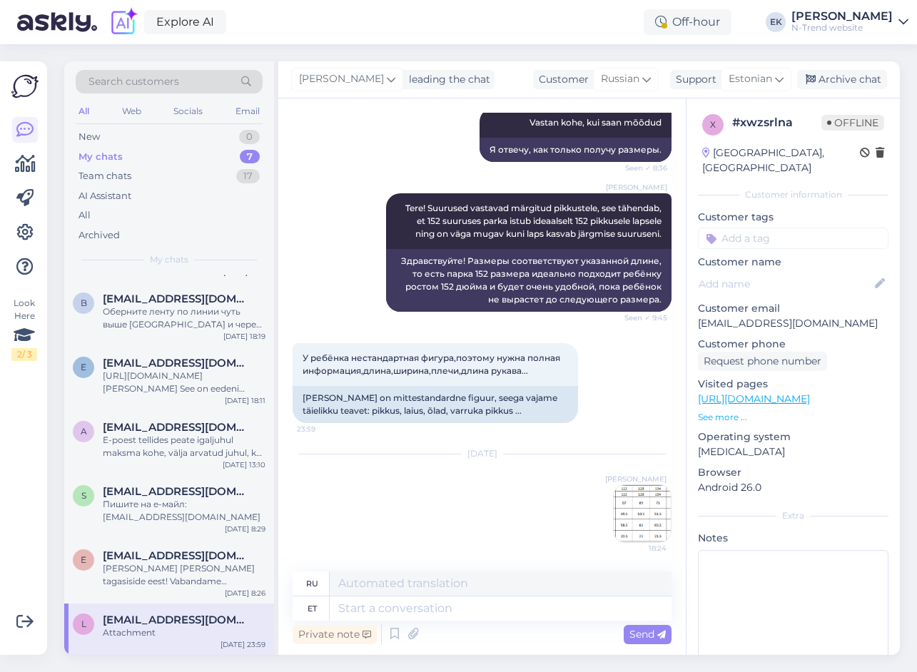
click at [634, 509] on img at bounding box center [642, 513] width 57 height 57
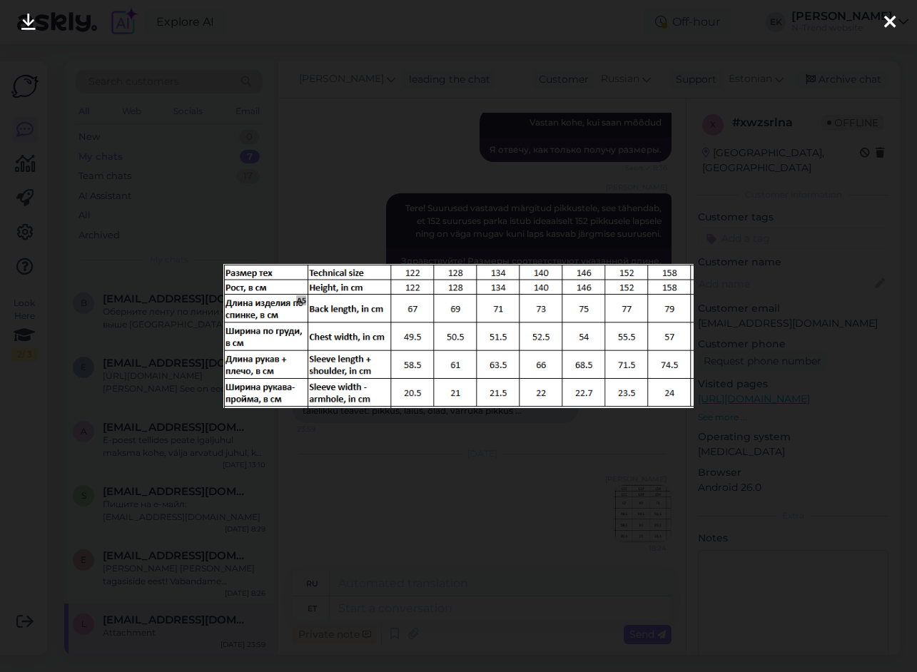
click at [883, 23] on div at bounding box center [890, 22] width 29 height 45
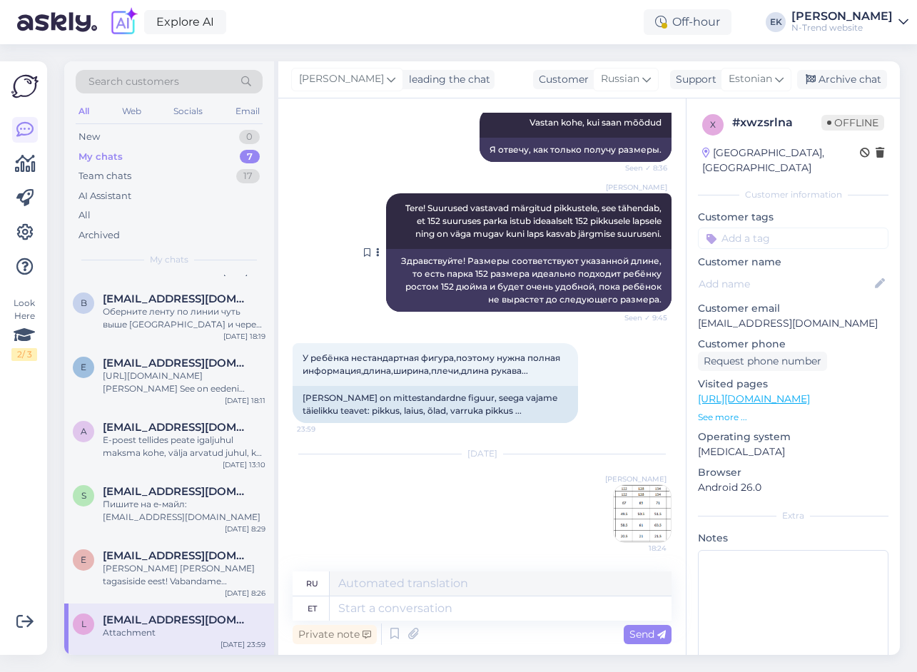
scroll to position [98, 0]
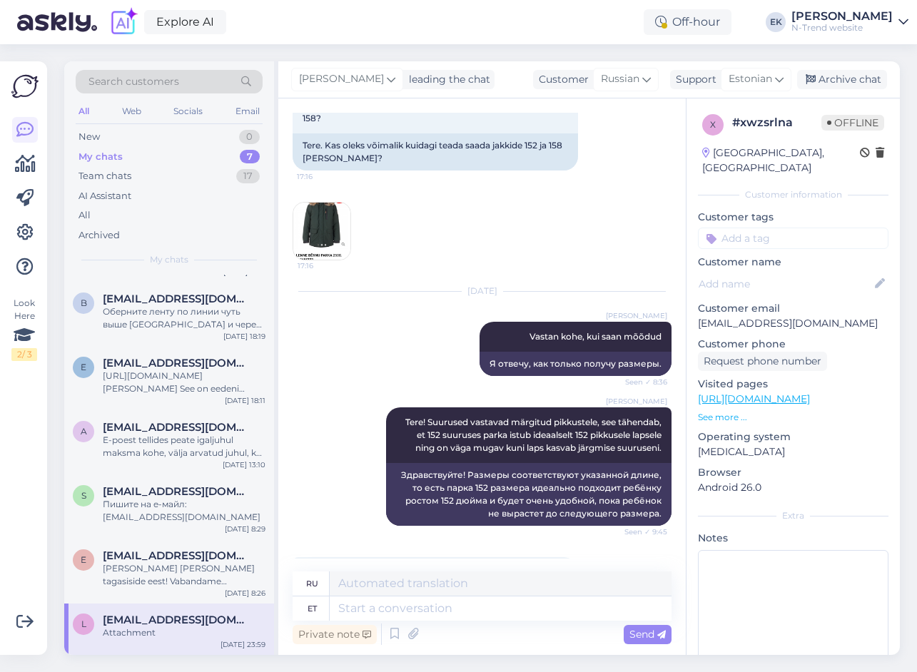
click at [320, 236] on img at bounding box center [321, 231] width 57 height 57
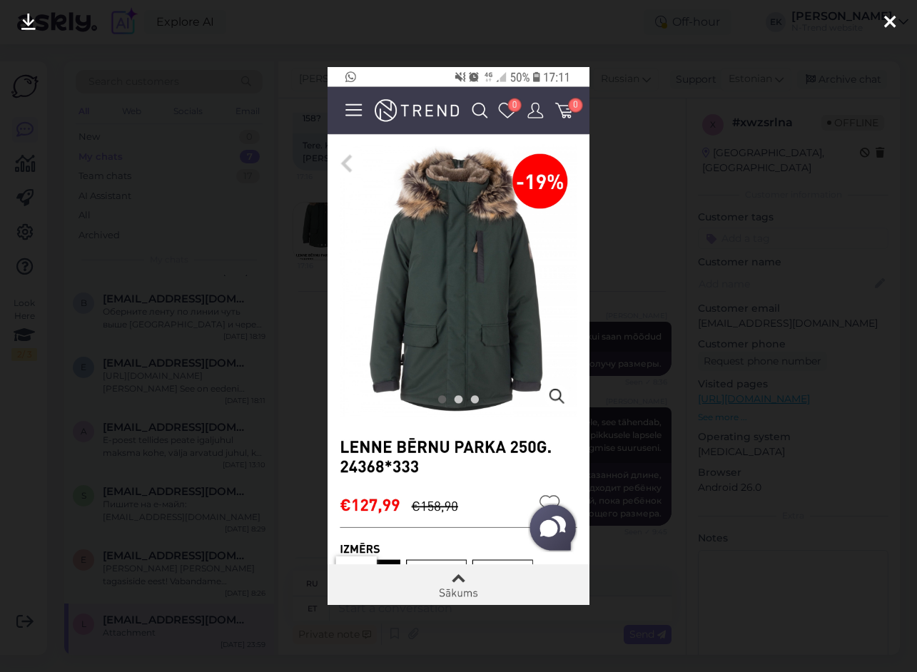
click at [893, 21] on icon at bounding box center [889, 23] width 11 height 19
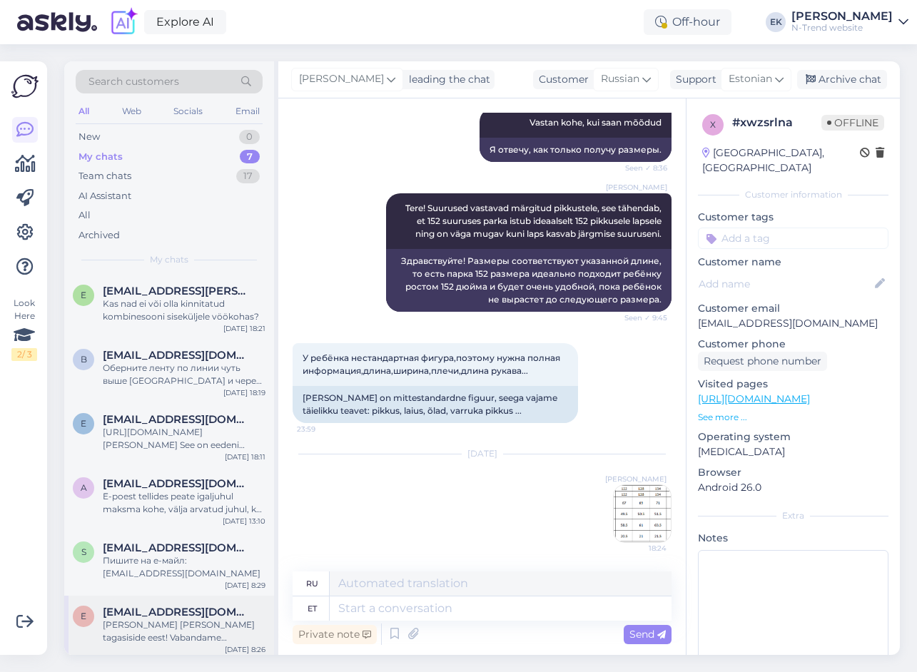
scroll to position [56, 0]
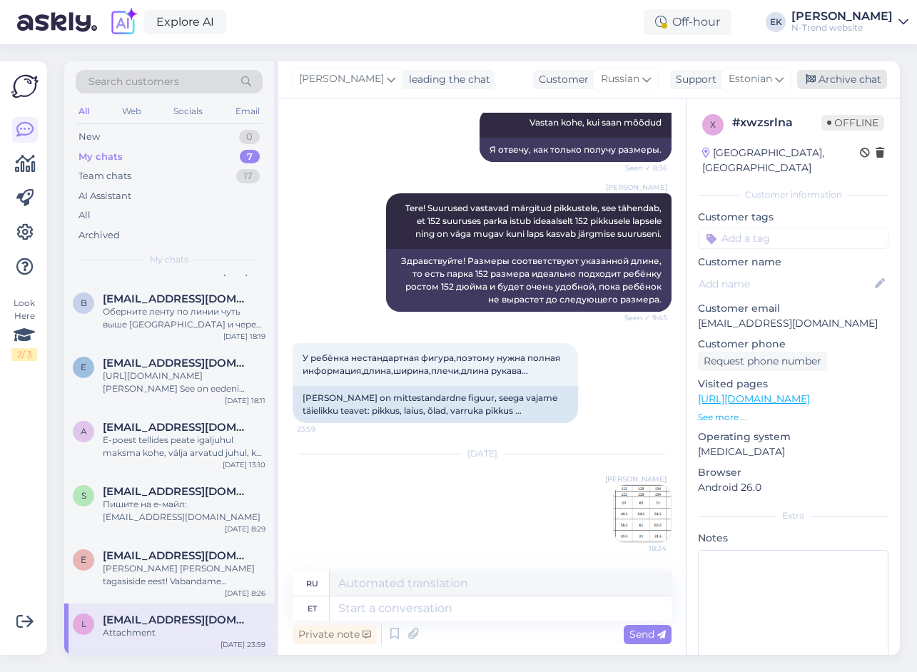
click at [824, 74] on div "Archive chat" at bounding box center [842, 79] width 90 height 19
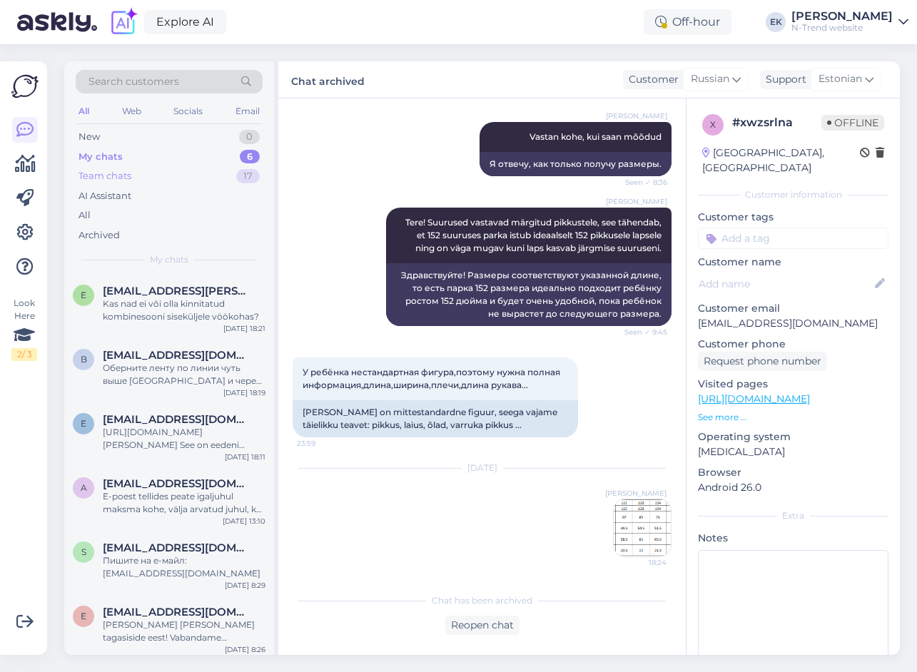
click at [97, 181] on div "Team chats" at bounding box center [105, 176] width 53 height 14
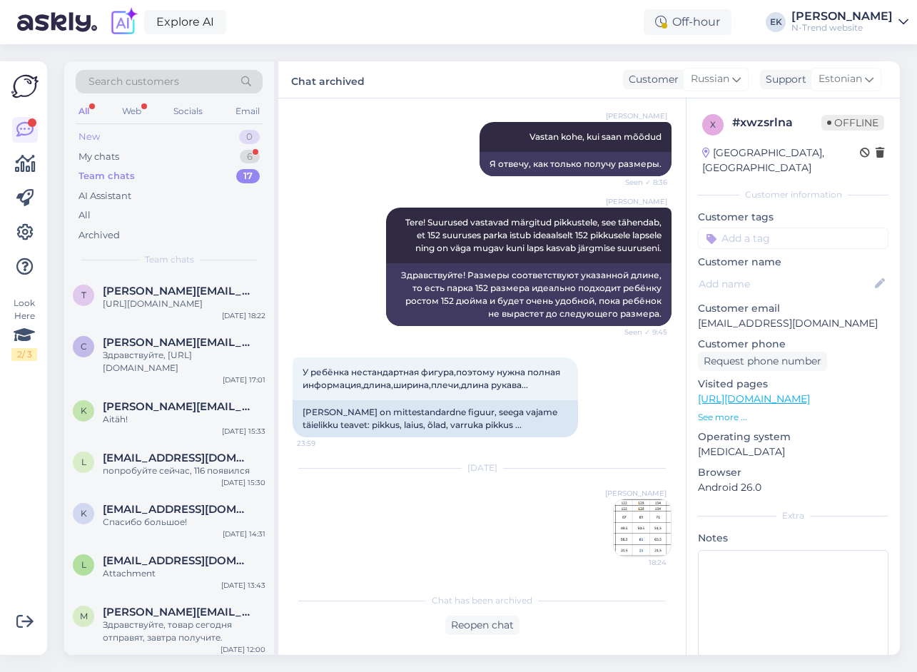
click at [90, 144] on div "New 0" at bounding box center [169, 137] width 187 height 20
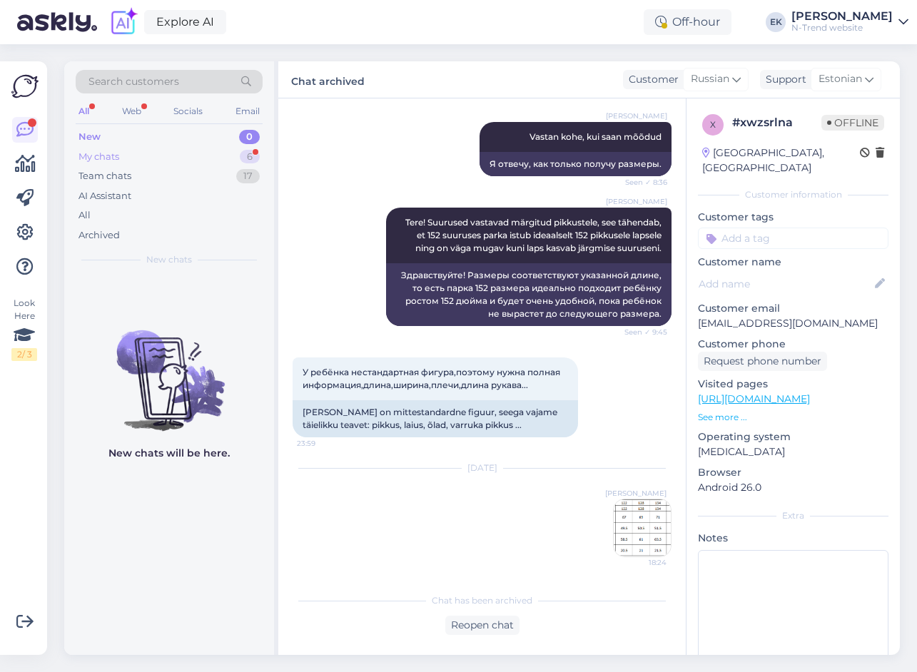
click at [106, 154] on div "My chats" at bounding box center [99, 157] width 41 height 14
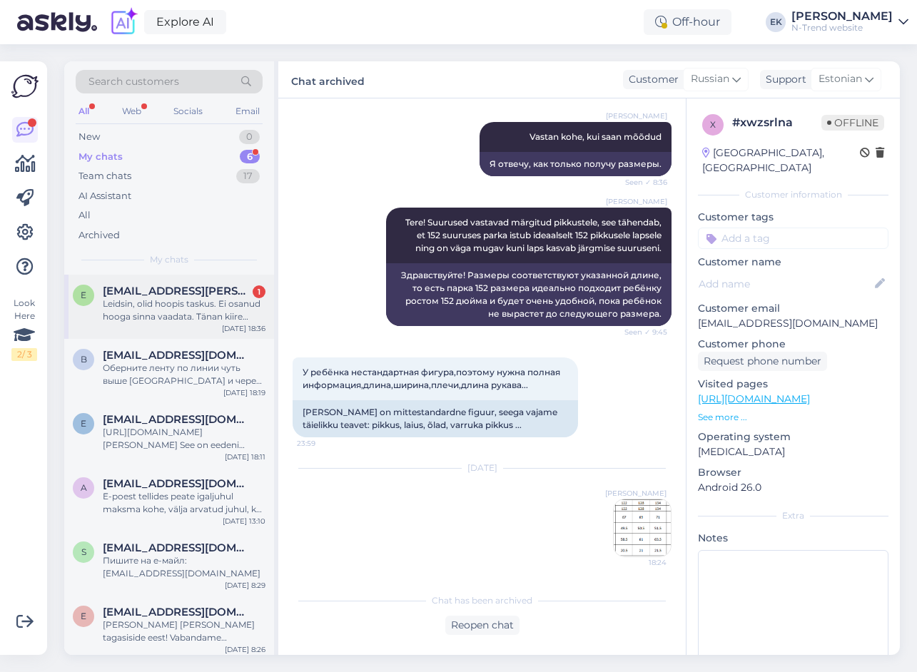
click at [141, 305] on div "Leidsin, olid hoopis taskus. Ei osanud hooga sinna vaadata. Tänan kiire vastuse…" at bounding box center [184, 311] width 163 height 26
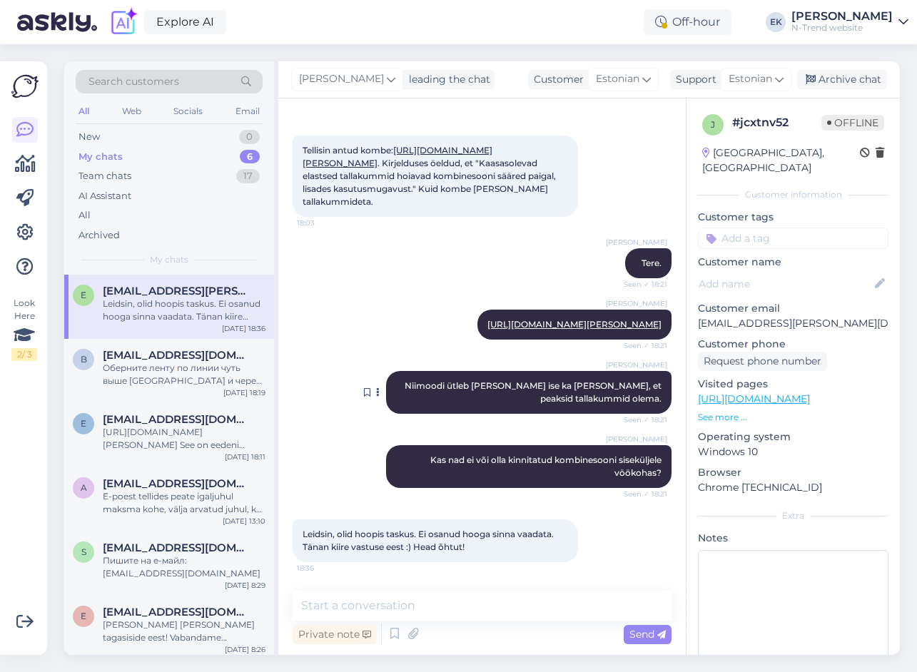
scroll to position [178, 0]
click at [415, 599] on textarea at bounding box center [482, 606] width 379 height 30
type textarea "K"
